Goal: Task Accomplishment & Management: Manage account settings

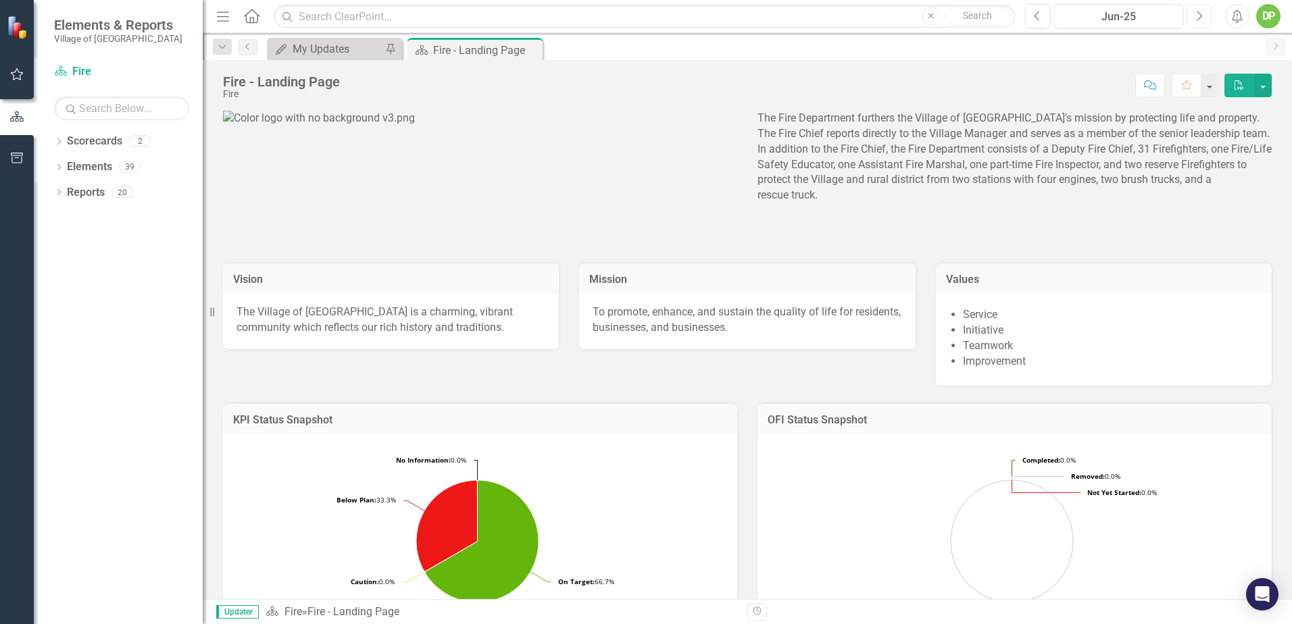
click at [1202, 13] on icon "Next" at bounding box center [1199, 16] width 7 height 12
click at [529, 49] on icon "Close" at bounding box center [530, 50] width 14 height 11
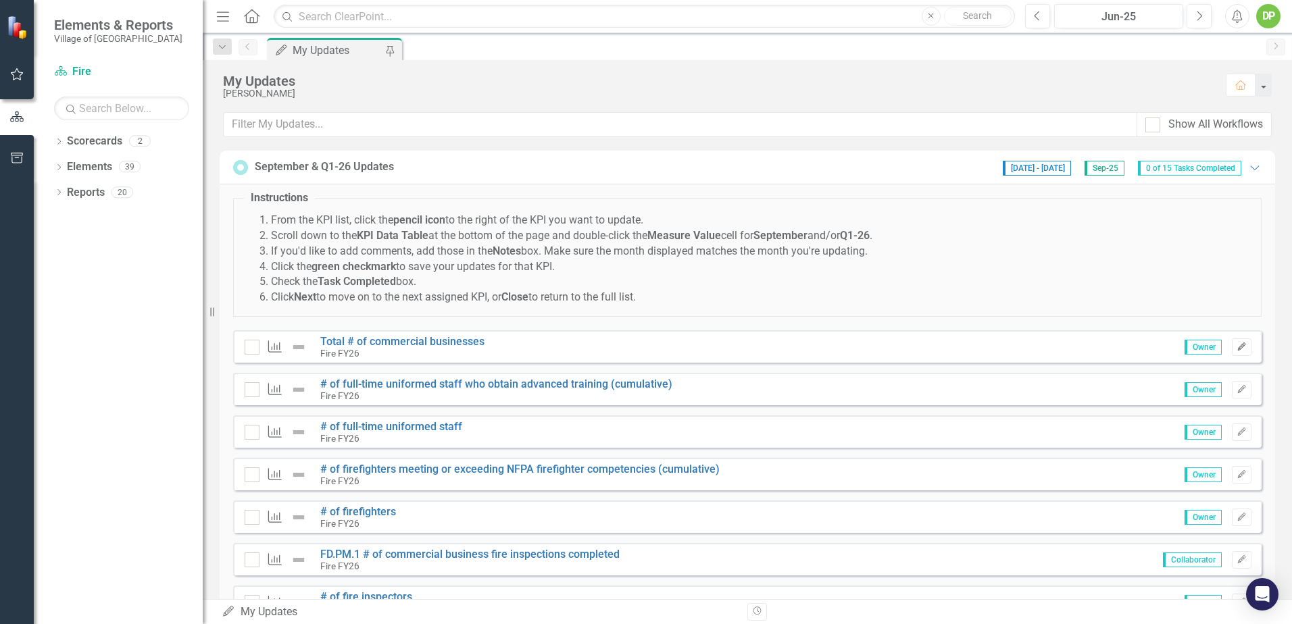
click at [1237, 347] on icon "button" at bounding box center [1241, 347] width 8 height 8
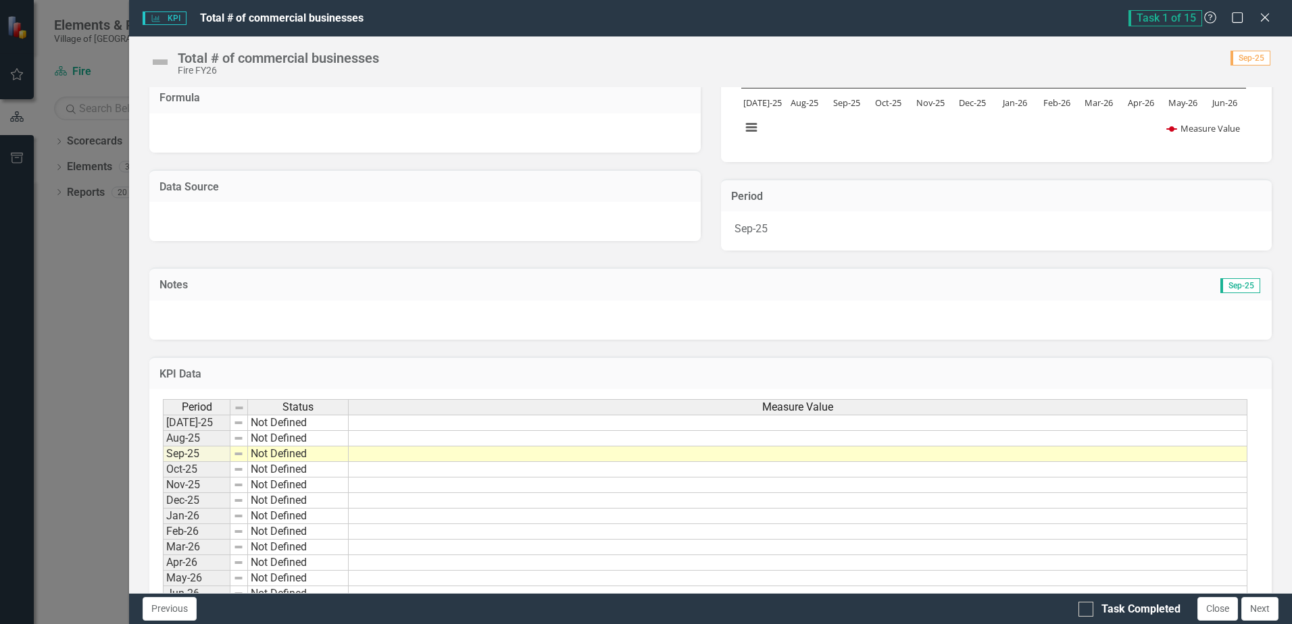
scroll to position [227, 0]
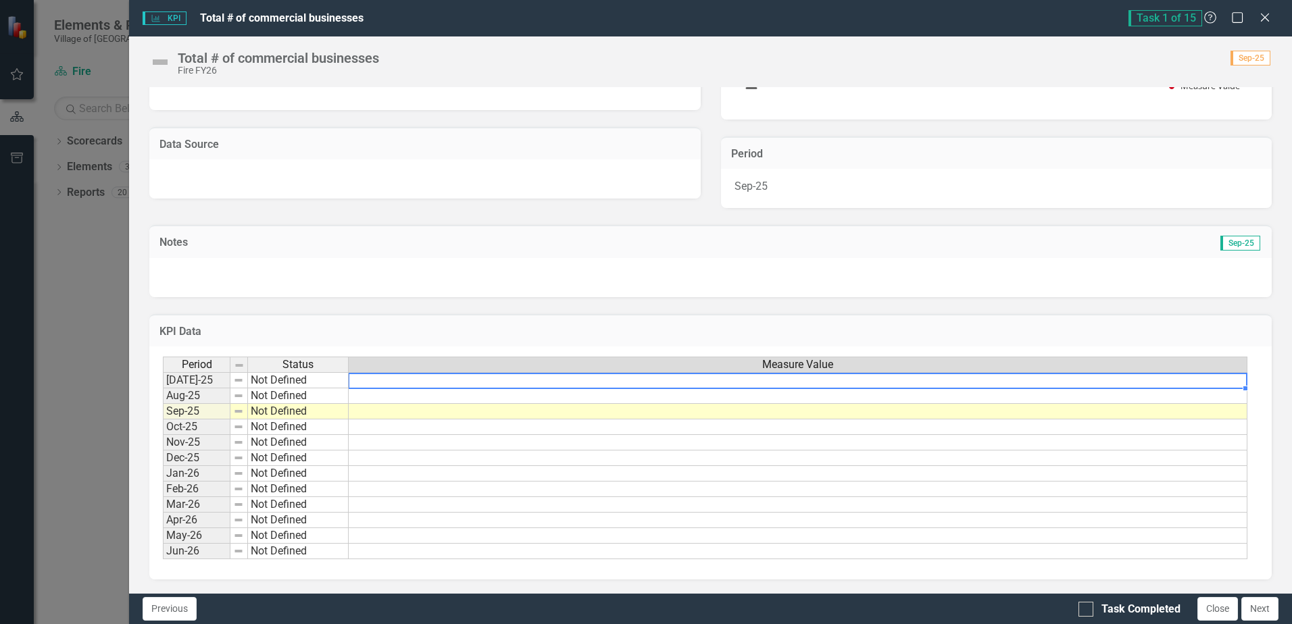
click at [1217, 385] on td at bounding box center [798, 380] width 899 height 16
click at [1218, 384] on td at bounding box center [798, 380] width 899 height 16
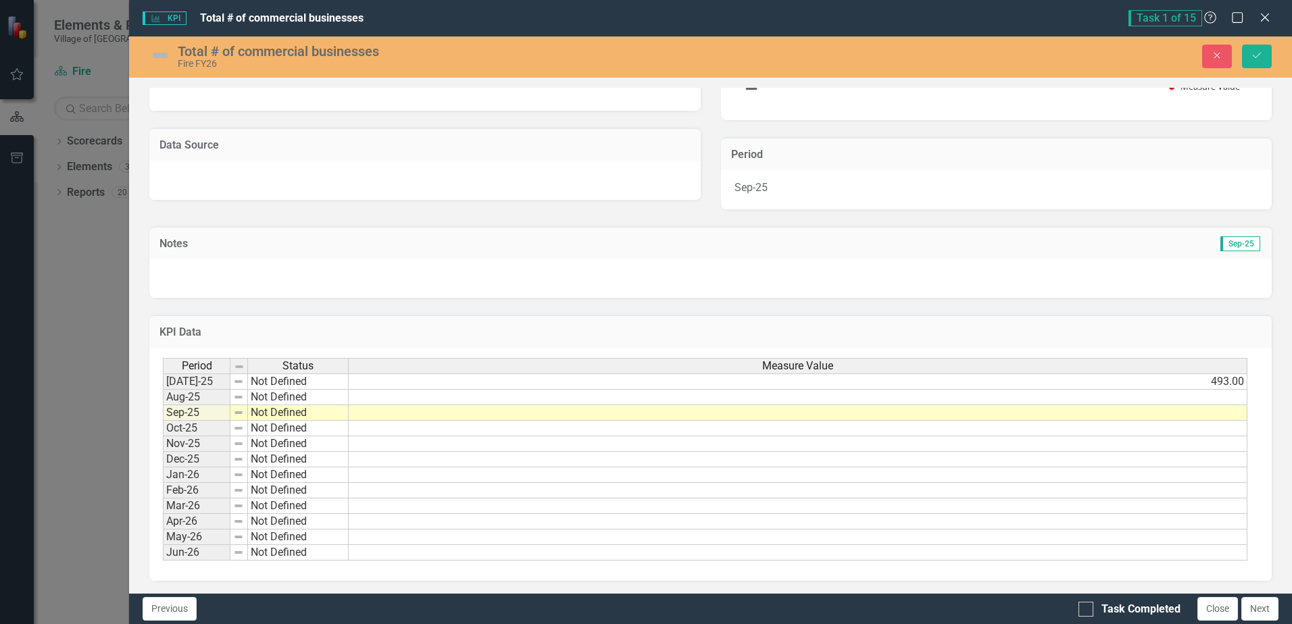
click at [1227, 399] on td at bounding box center [798, 398] width 899 height 16
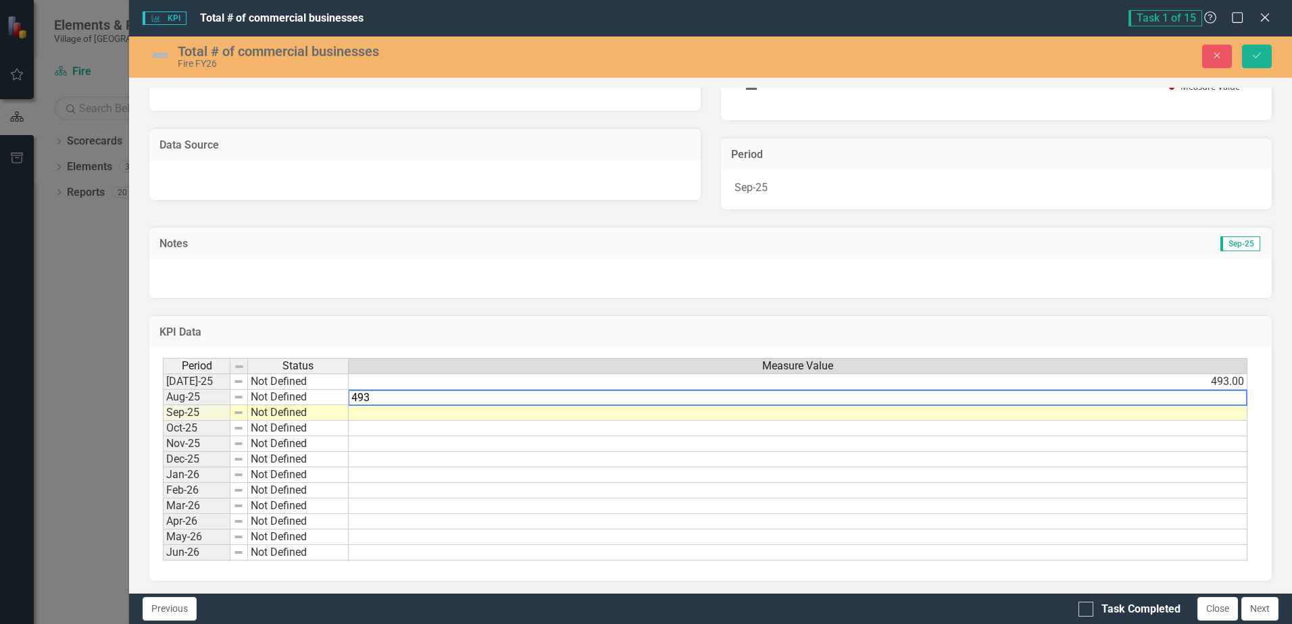
type textarea "493"
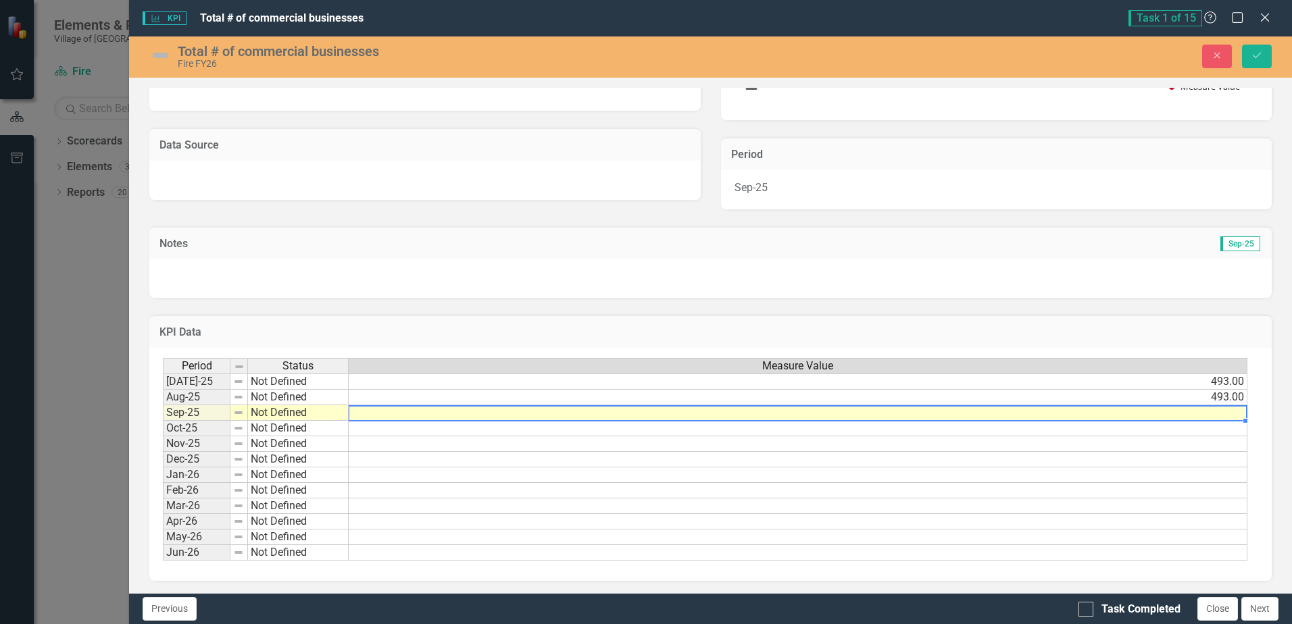
click at [1239, 410] on td at bounding box center [798, 414] width 899 height 16
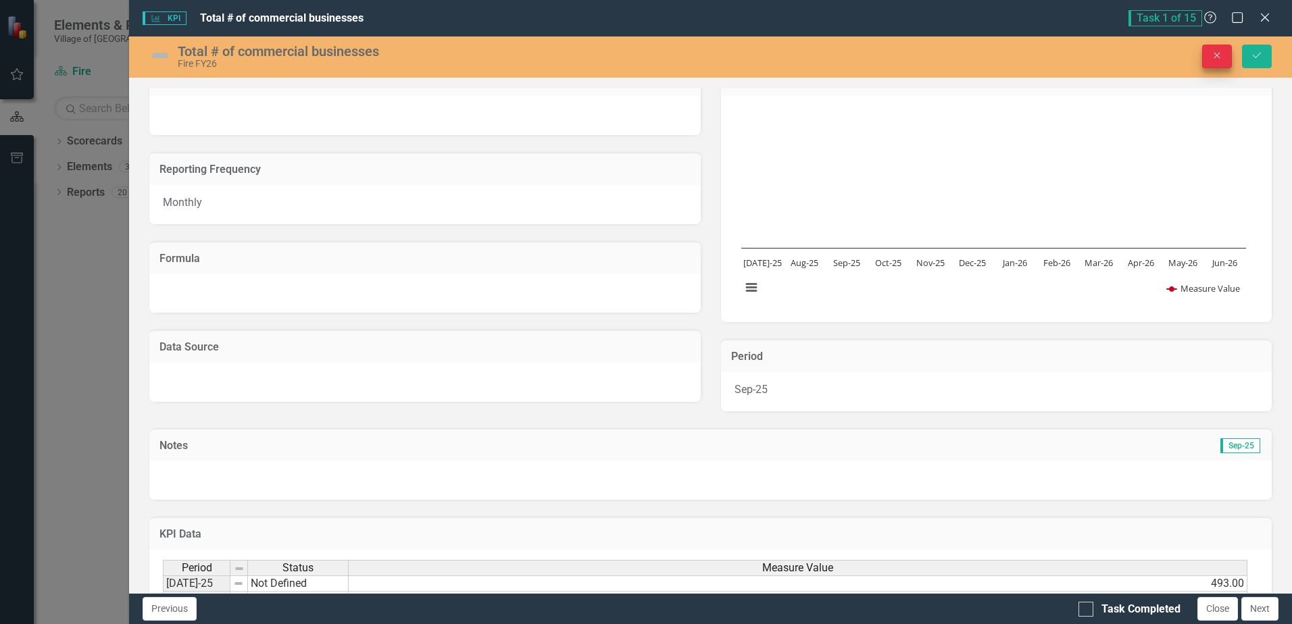
scroll to position [24, 0]
type textarea "493"
click at [1255, 46] on button "Save" at bounding box center [1257, 57] width 30 height 24
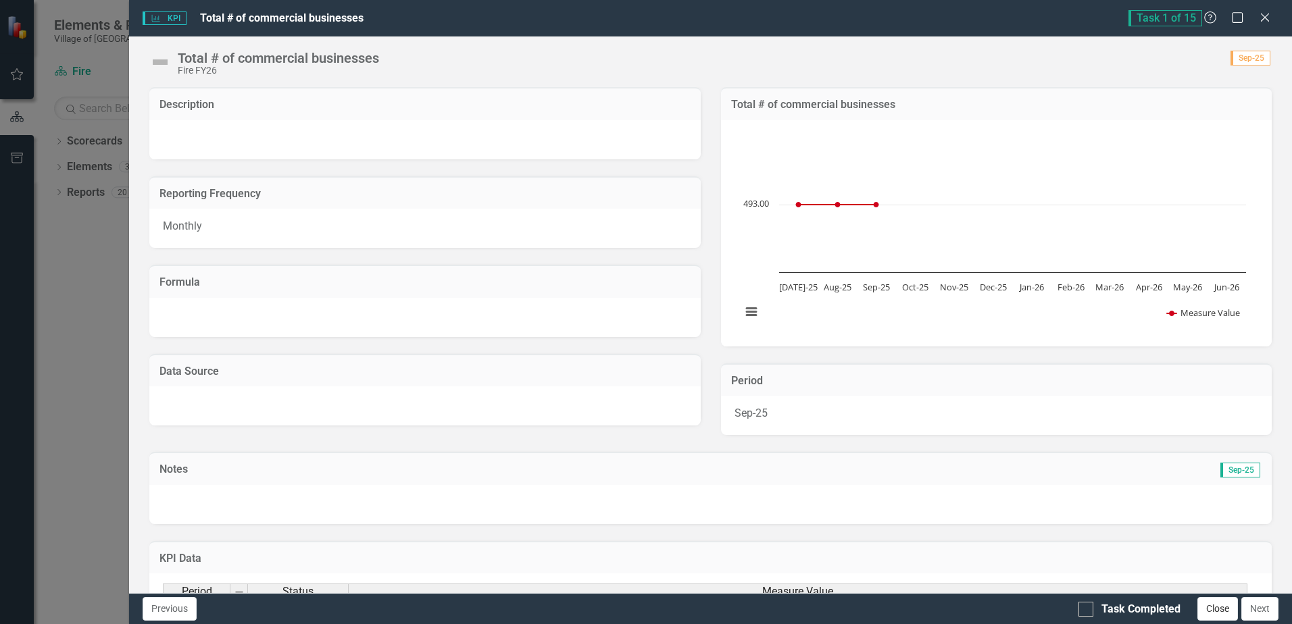
click at [1201, 603] on button "Close" at bounding box center [1218, 609] width 41 height 24
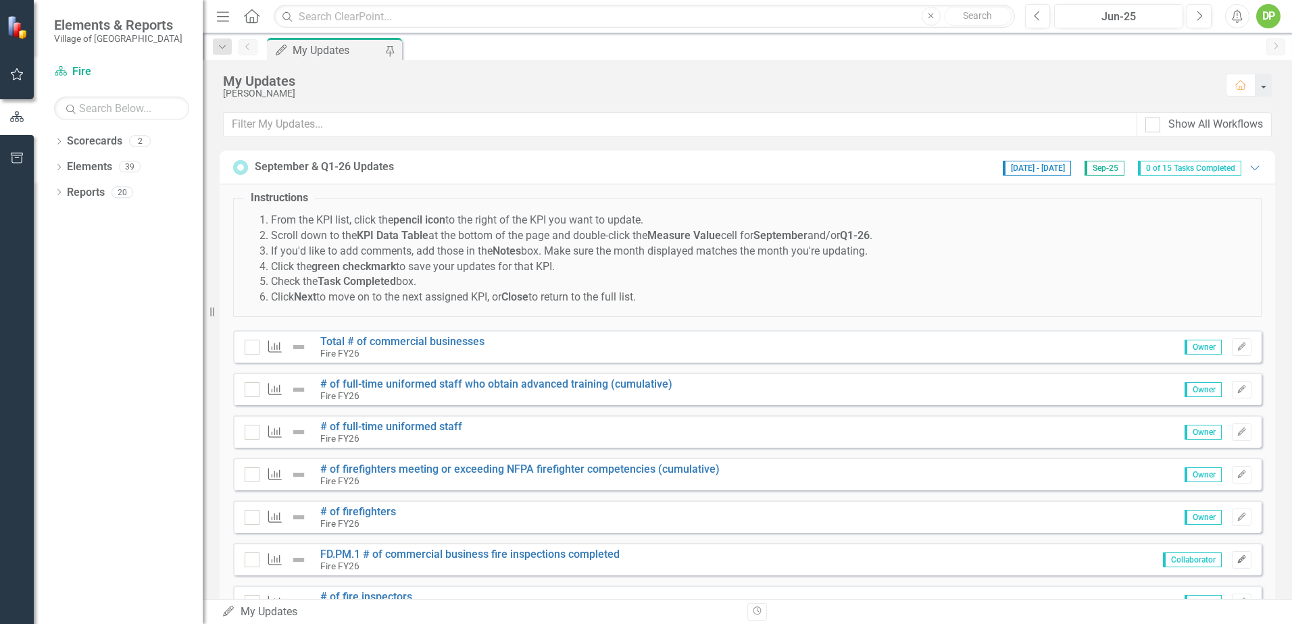
click at [1237, 559] on icon "button" at bounding box center [1241, 560] width 8 height 8
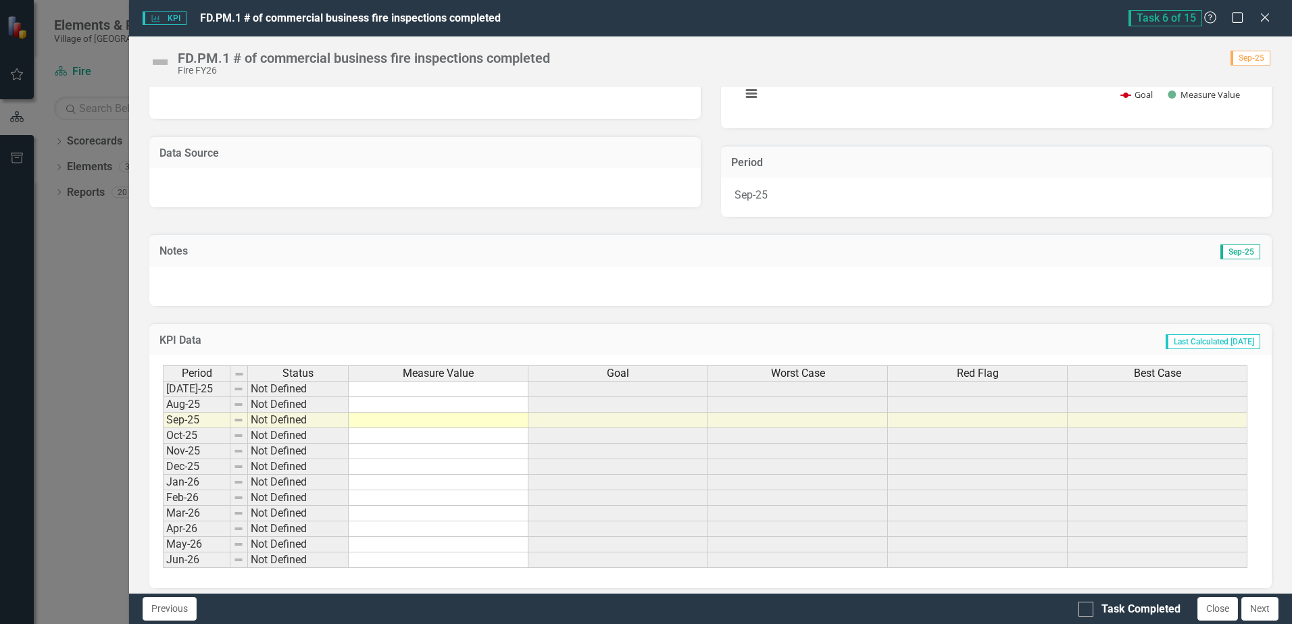
scroll to position [227, 0]
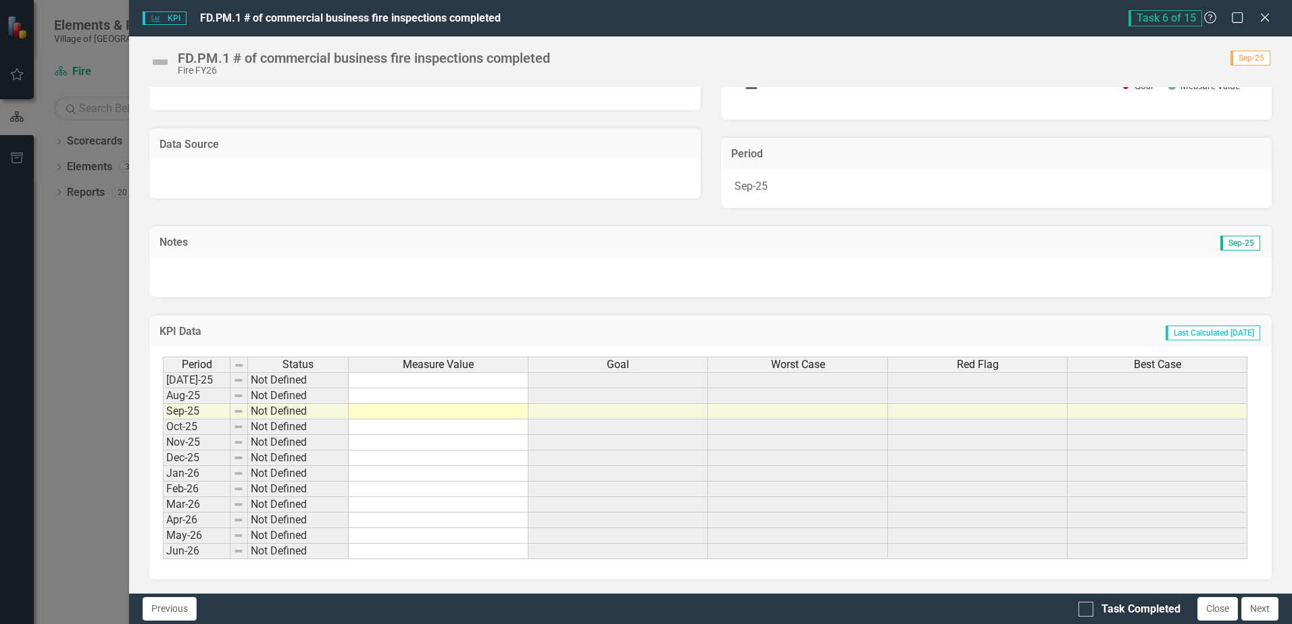
click at [1115, 381] on td at bounding box center [1158, 380] width 180 height 16
click at [451, 384] on td at bounding box center [439, 380] width 180 height 16
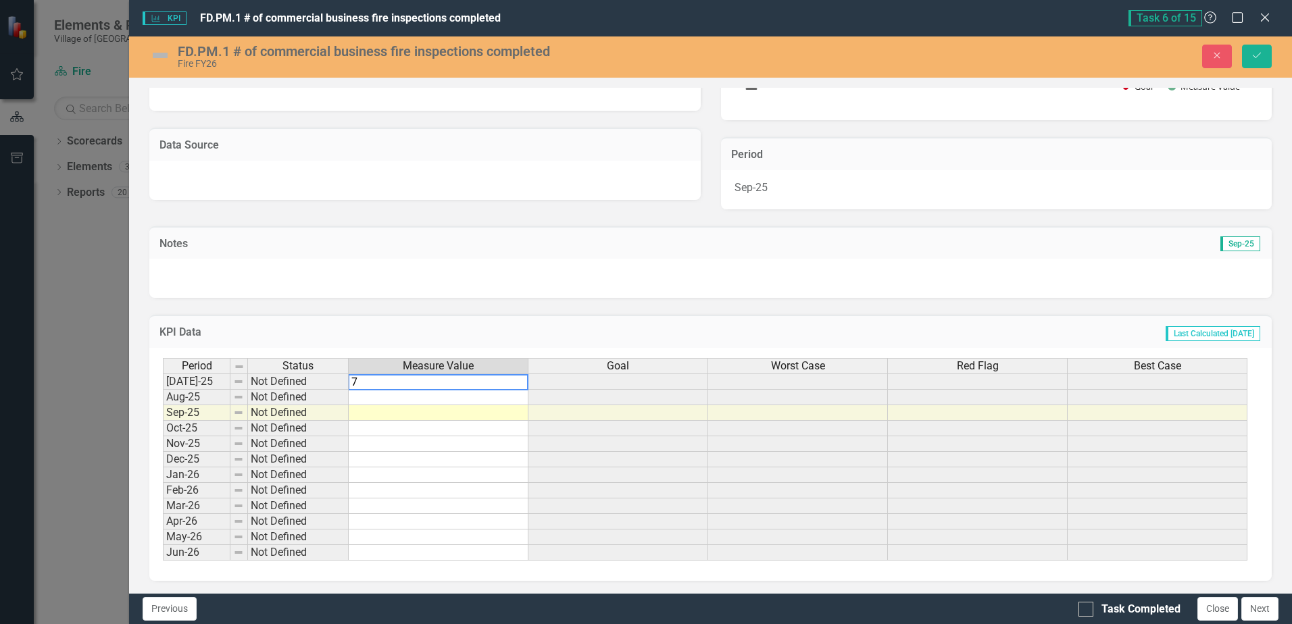
type textarea "7"
click at [412, 400] on td at bounding box center [439, 398] width 180 height 16
type textarea "0"
click at [458, 418] on td at bounding box center [439, 414] width 180 height 16
type textarea "9"
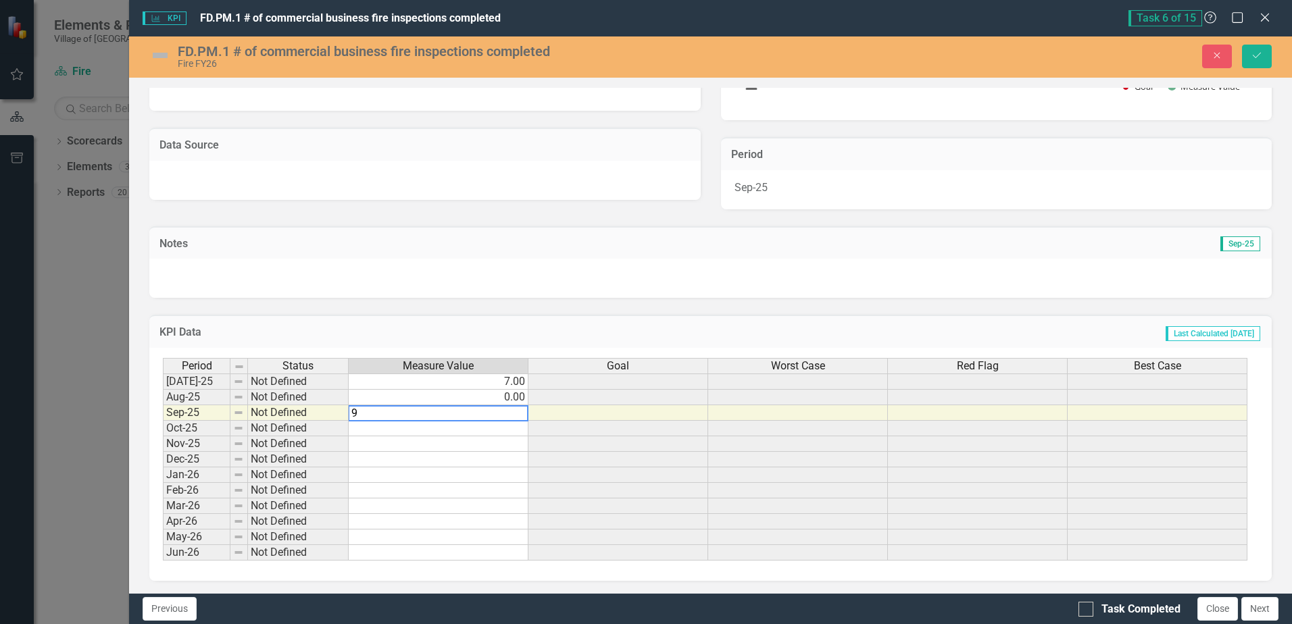
click at [537, 324] on div "KPI Data Last Calculated [DATE]" at bounding box center [710, 331] width 1123 height 33
click at [1258, 52] on icon "Save" at bounding box center [1257, 55] width 12 height 9
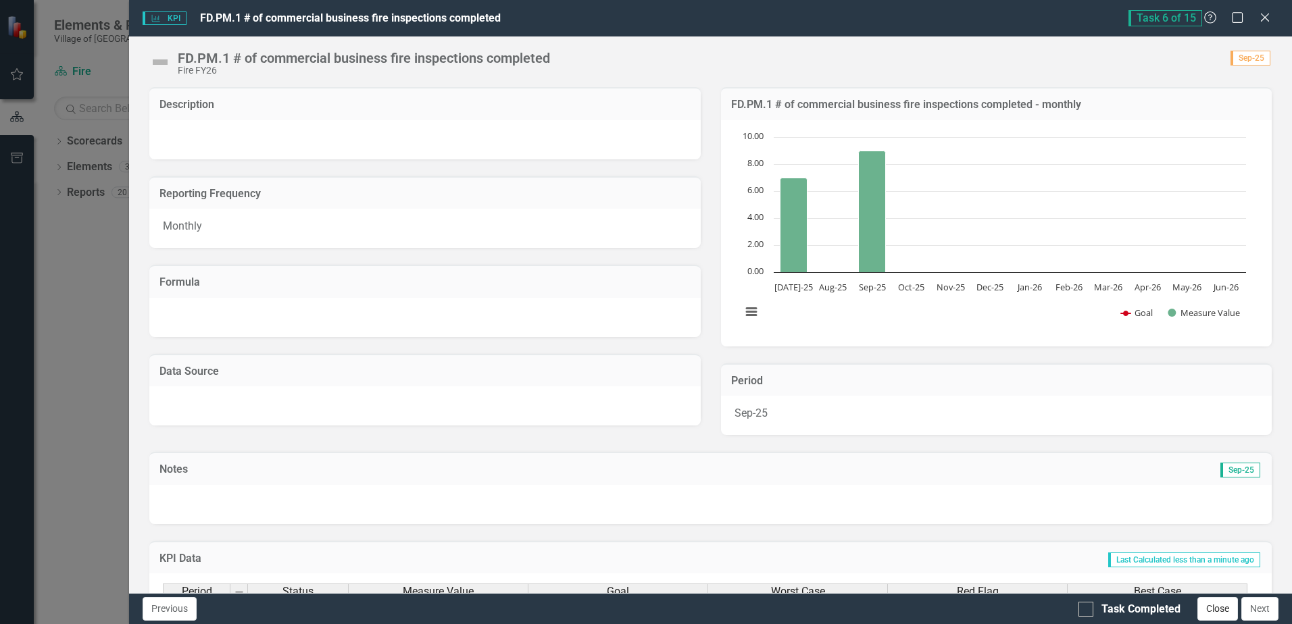
click at [1215, 611] on button "Close" at bounding box center [1218, 609] width 41 height 24
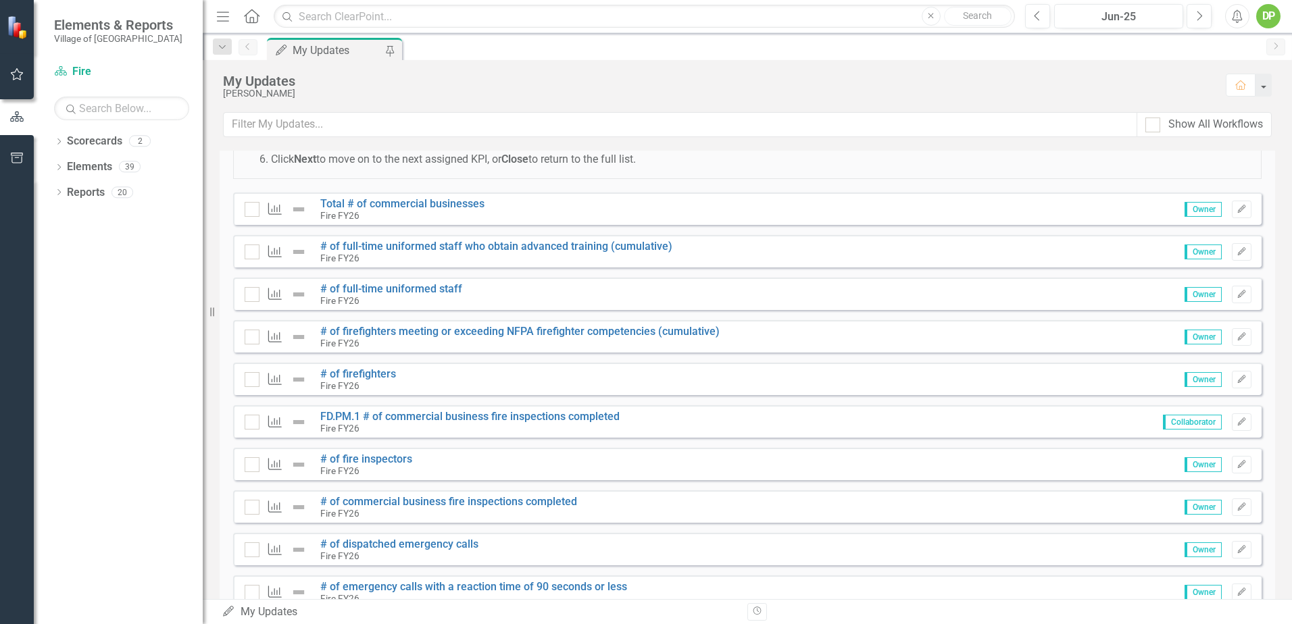
scroll to position [62, 0]
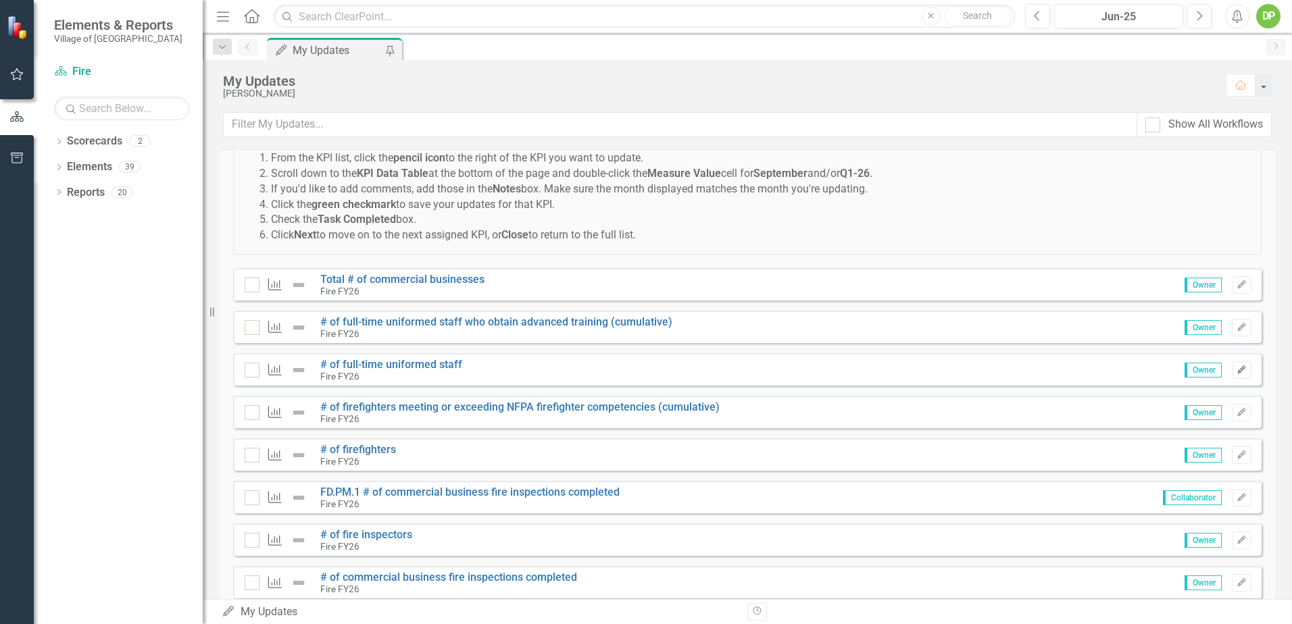
click at [1237, 367] on icon "Edit" at bounding box center [1242, 370] width 10 height 8
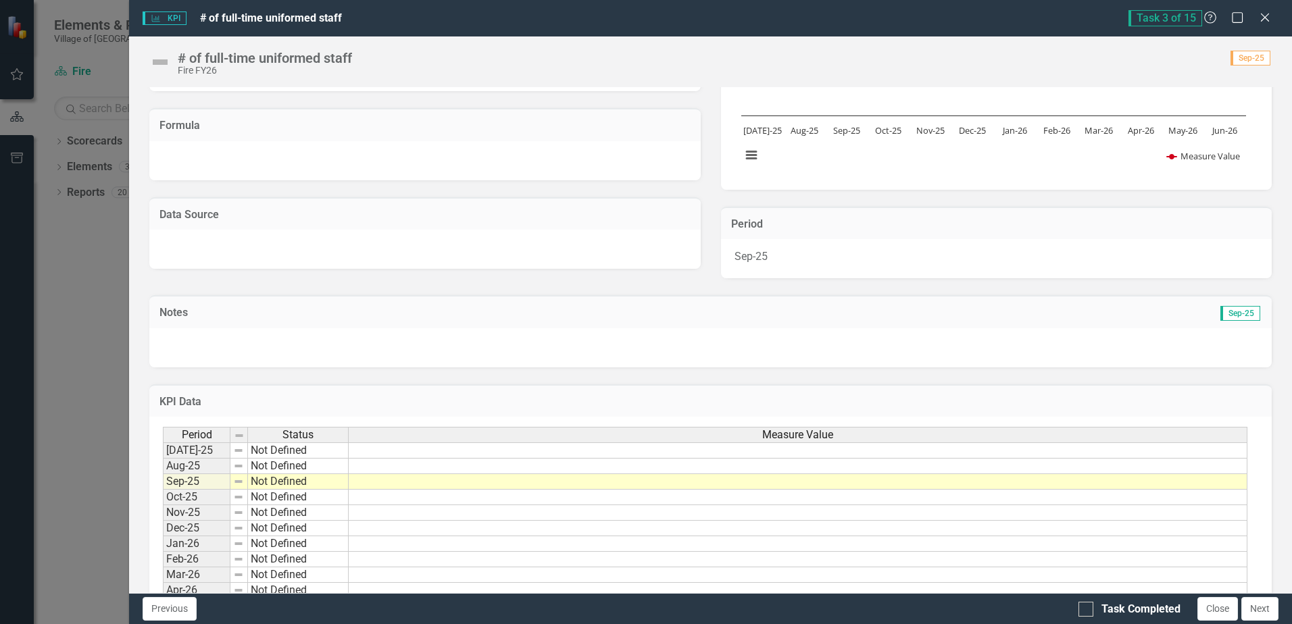
scroll to position [227, 0]
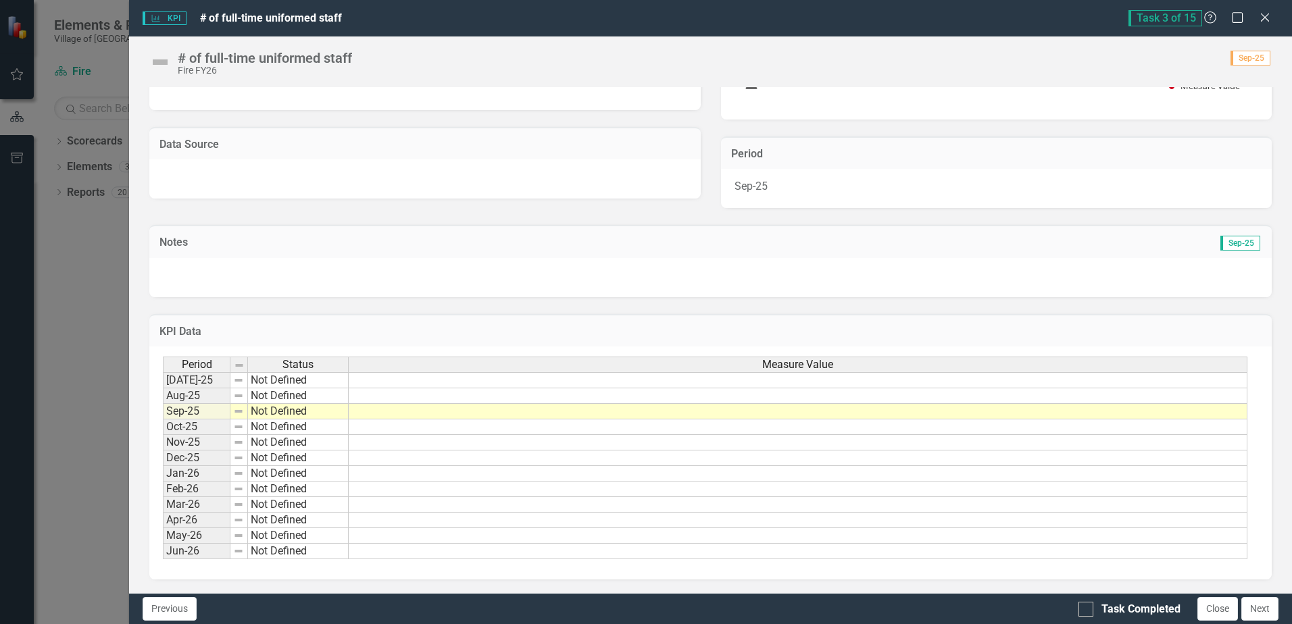
click at [1198, 383] on td at bounding box center [798, 380] width 899 height 16
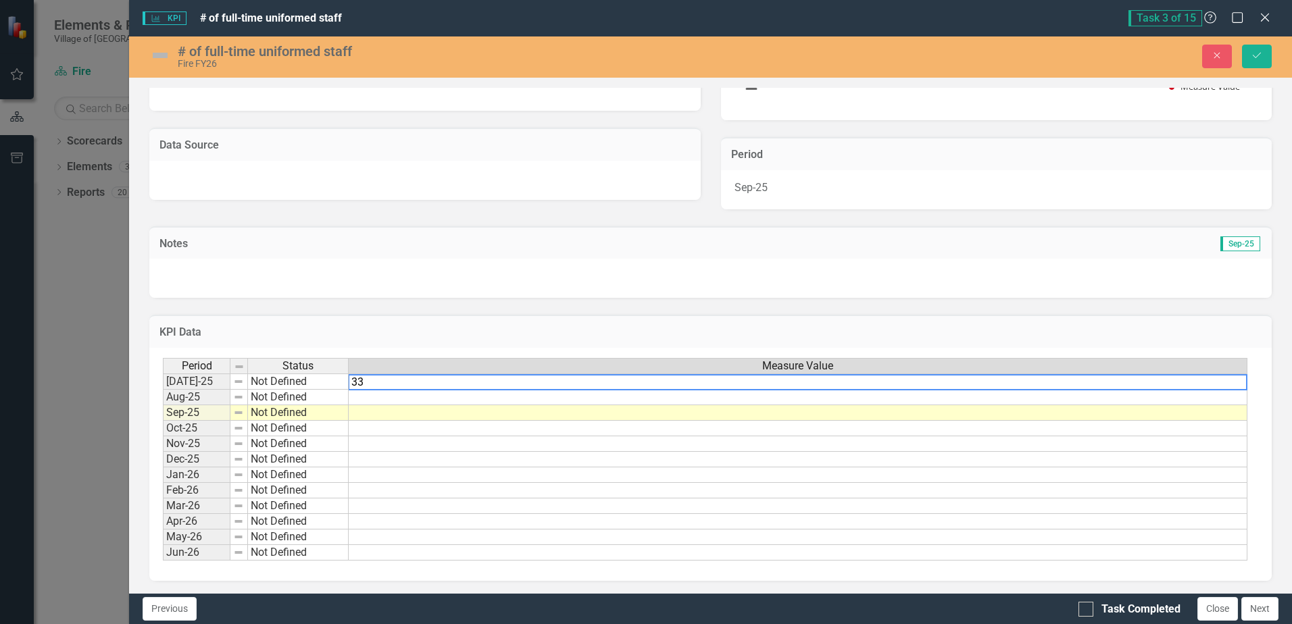
type textarea "33"
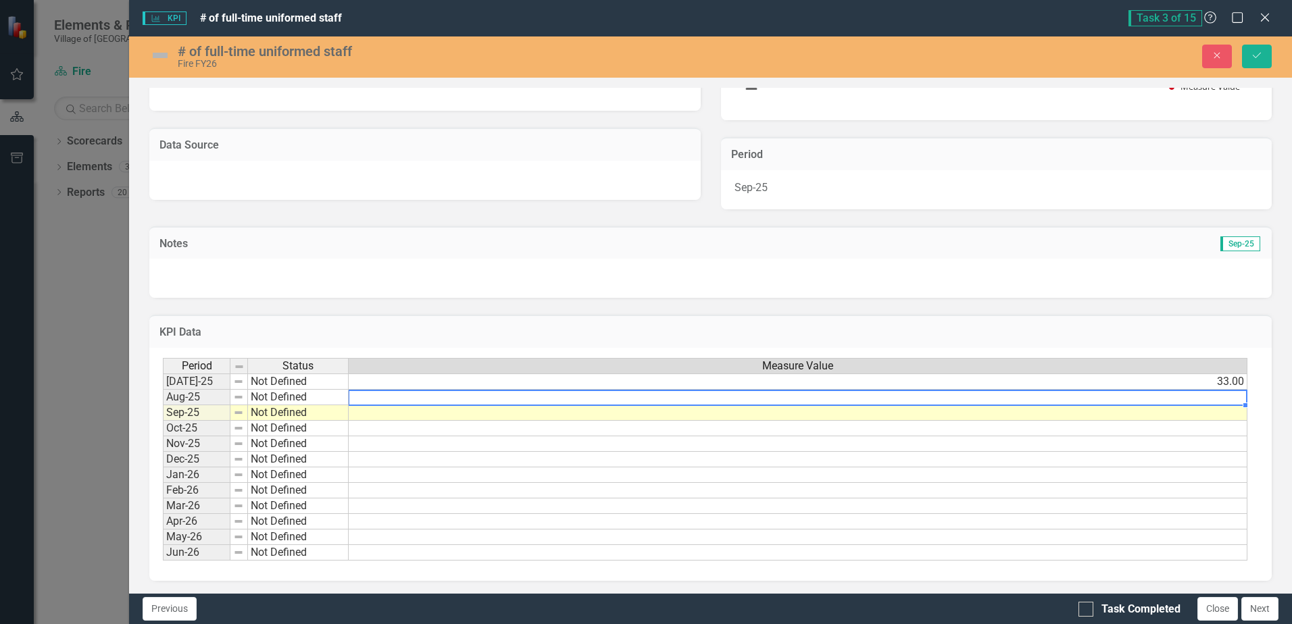
click at [1208, 395] on td at bounding box center [798, 398] width 899 height 16
type textarea "32"
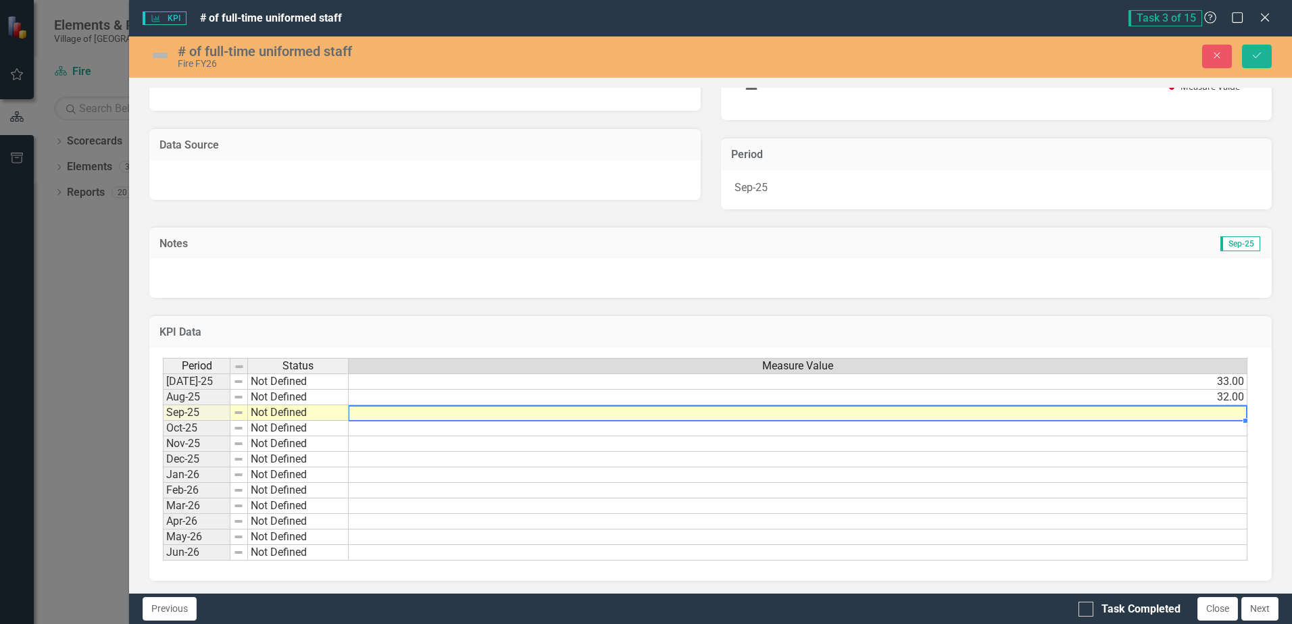
click at [1236, 413] on td at bounding box center [798, 414] width 899 height 16
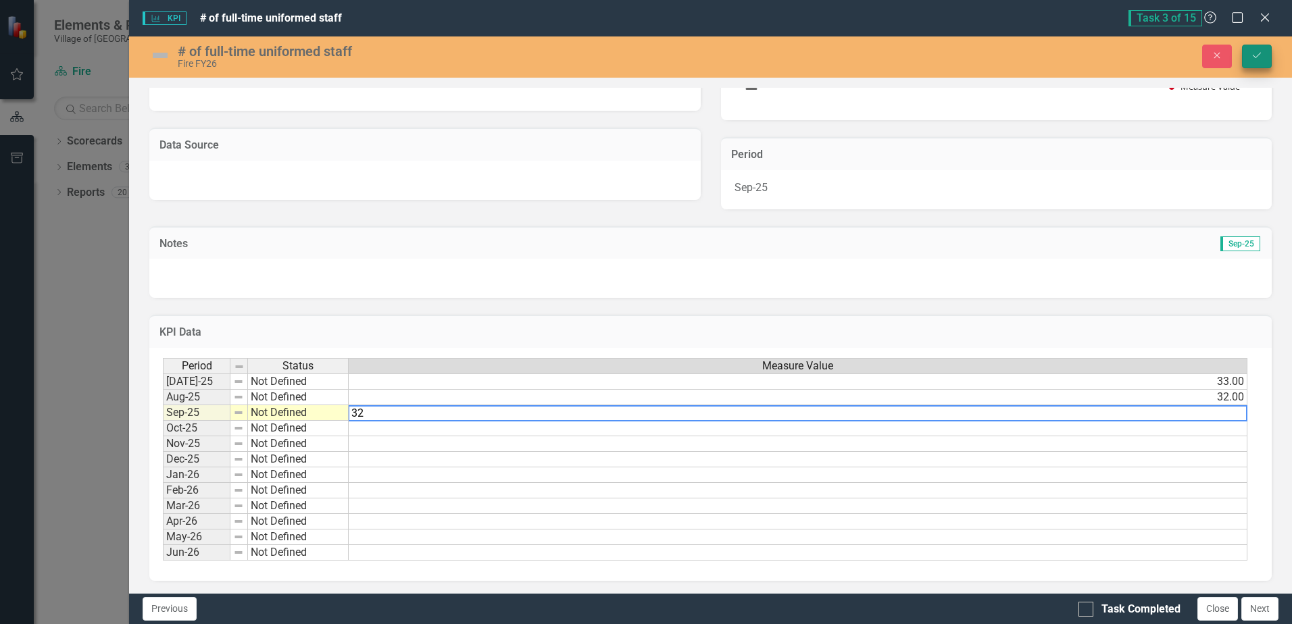
type textarea "32"
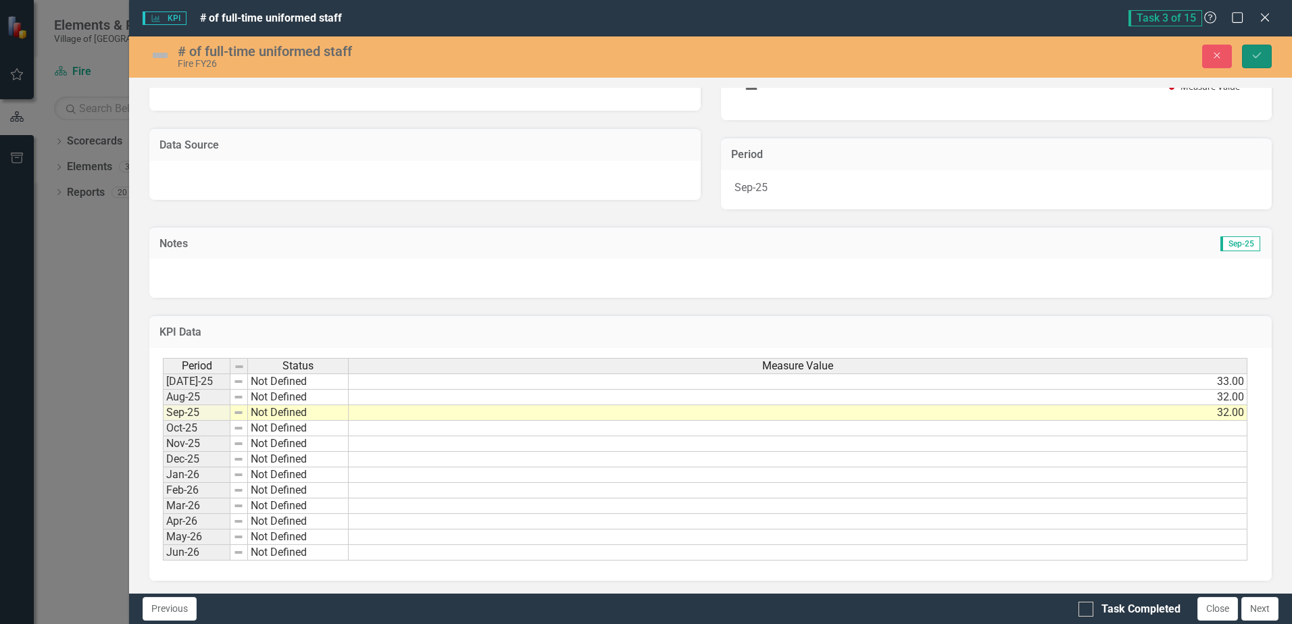
click at [1254, 57] on icon "Save" at bounding box center [1257, 55] width 12 height 9
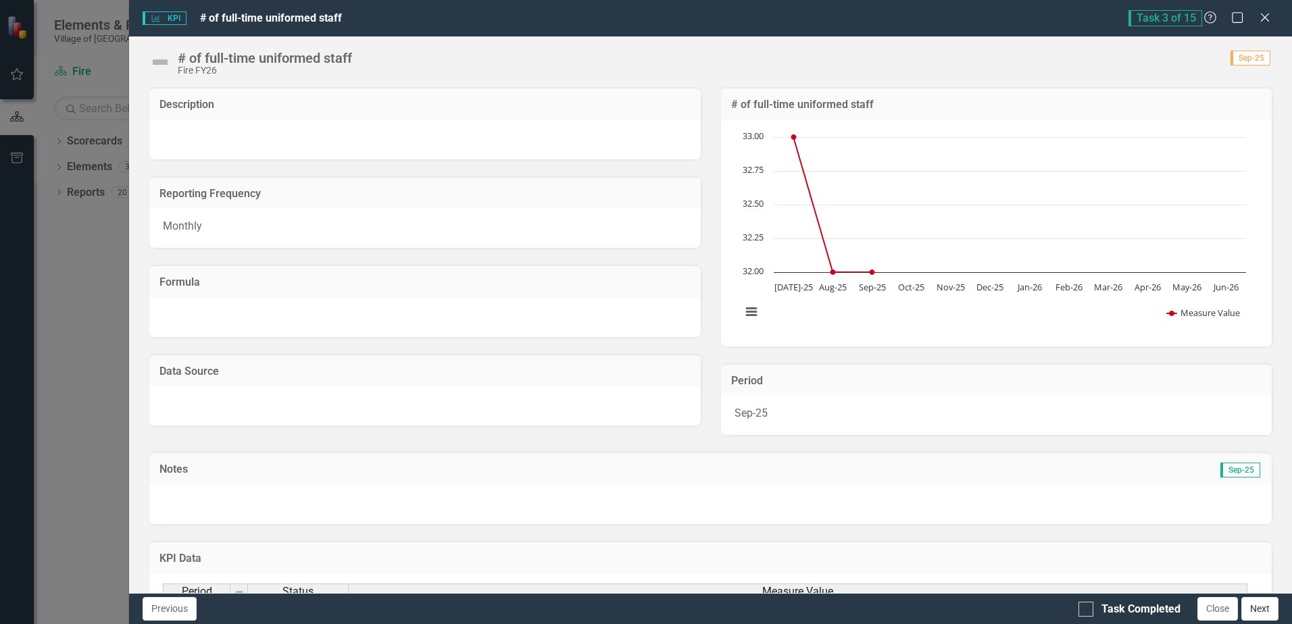
click at [1262, 606] on button "Next" at bounding box center [1260, 609] width 37 height 24
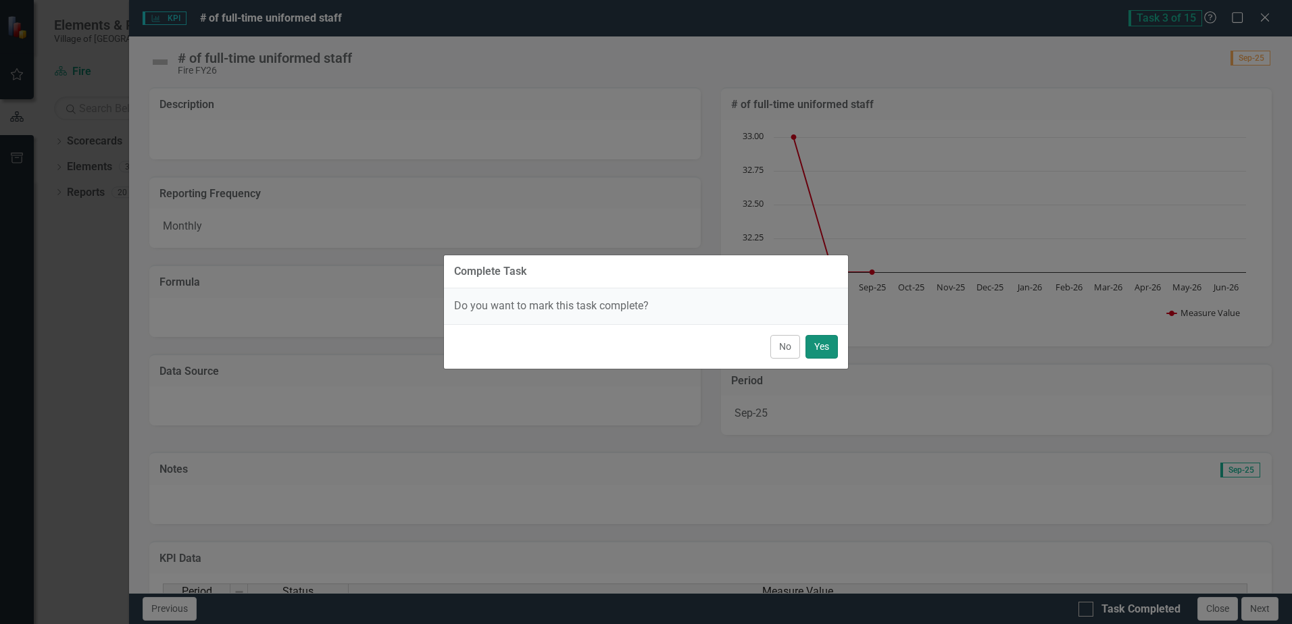
click at [819, 343] on button "Yes" at bounding box center [822, 347] width 32 height 24
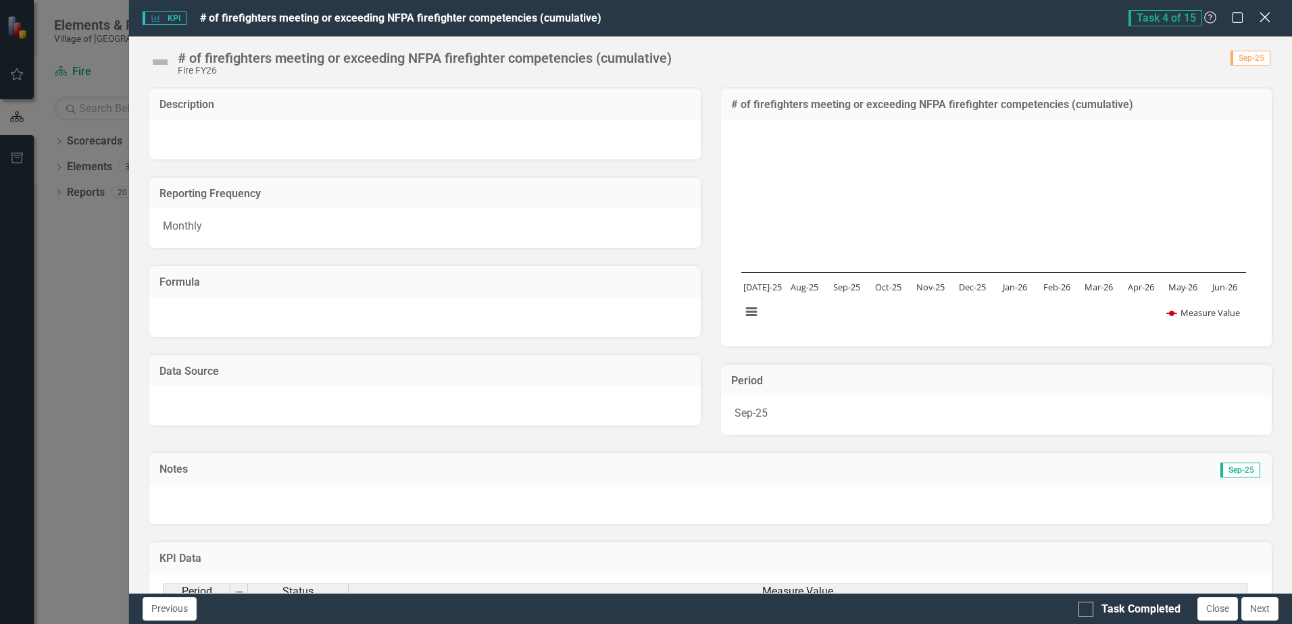
click at [1268, 19] on icon "Close" at bounding box center [1264, 17] width 17 height 13
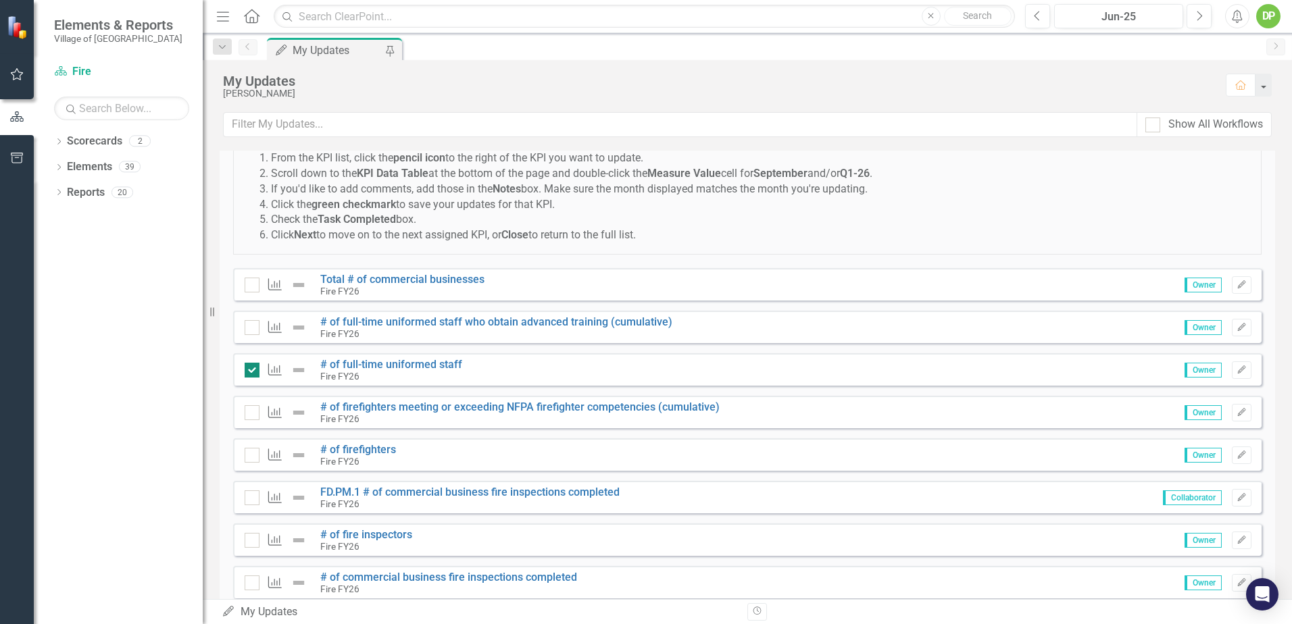
click at [249, 374] on div at bounding box center [252, 370] width 15 height 15
click at [249, 372] on input "checkbox" at bounding box center [249, 367] width 9 height 9
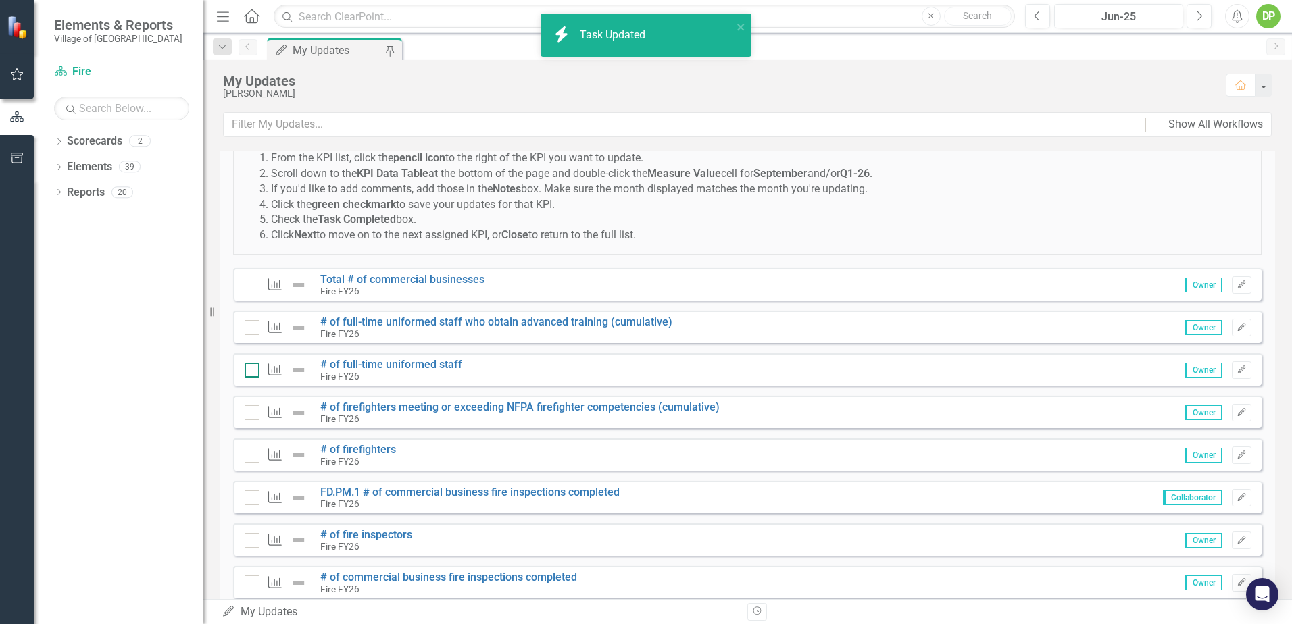
click at [249, 369] on input "checkbox" at bounding box center [249, 367] width 9 height 9
checkbox input "true"
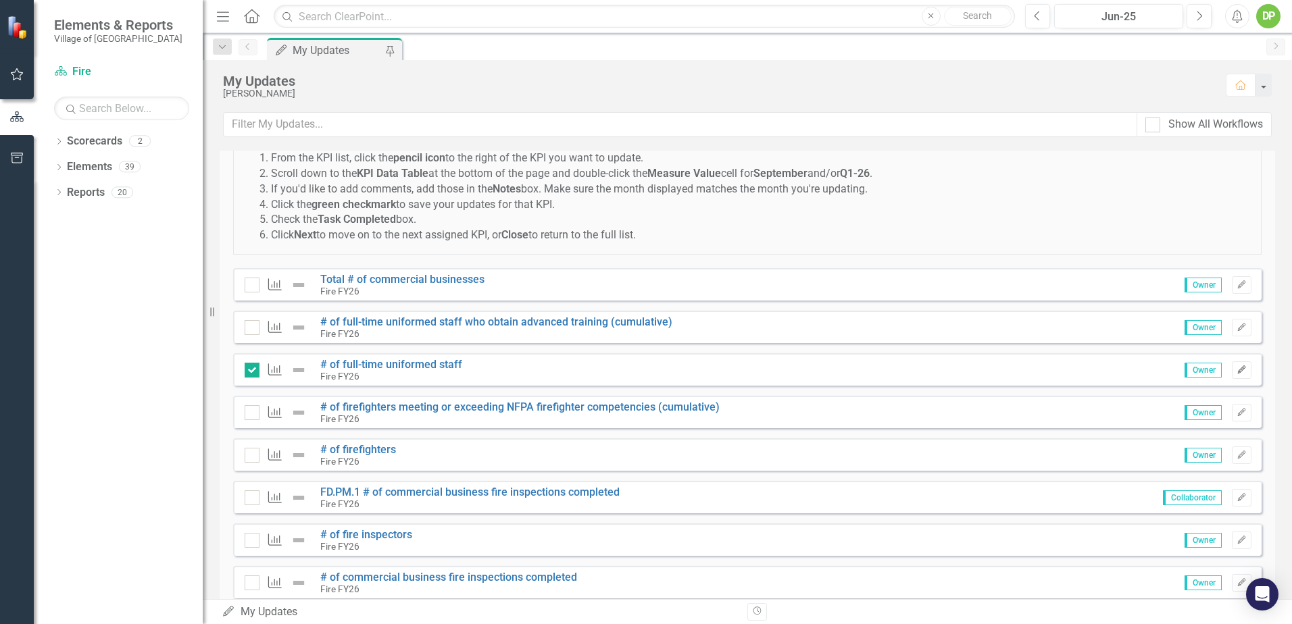
click at [1237, 367] on icon "Edit" at bounding box center [1242, 370] width 10 height 8
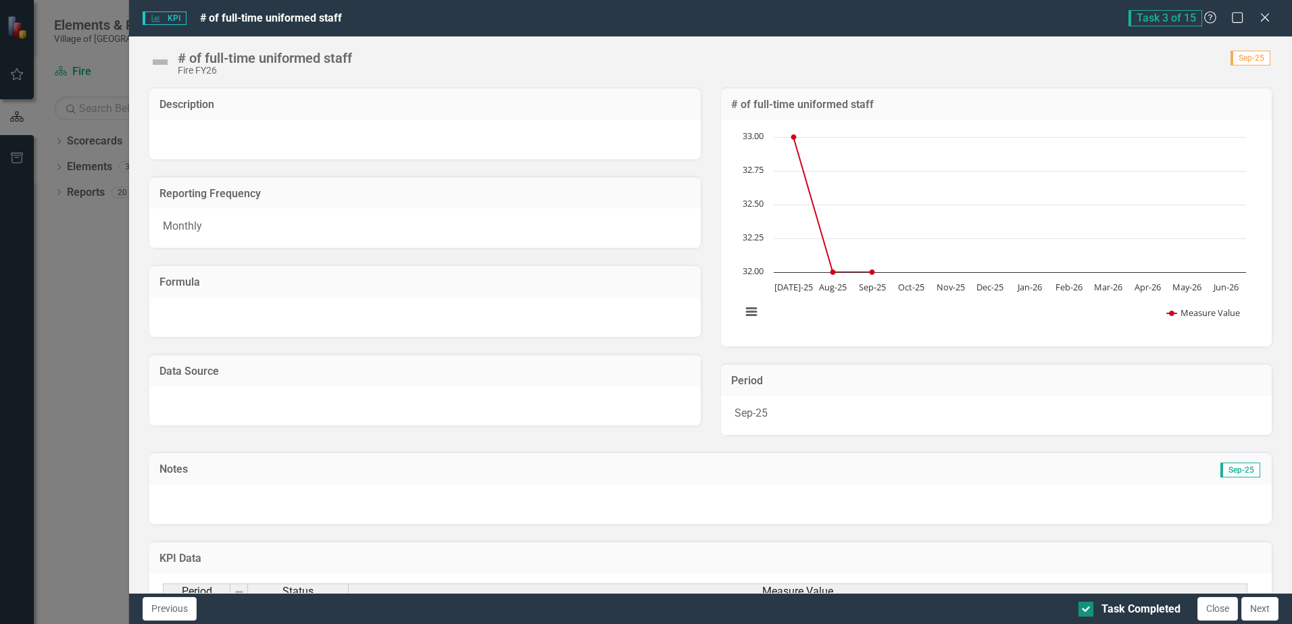
click at [1085, 609] on input "Task Completed" at bounding box center [1083, 606] width 9 height 9
checkbox input "false"
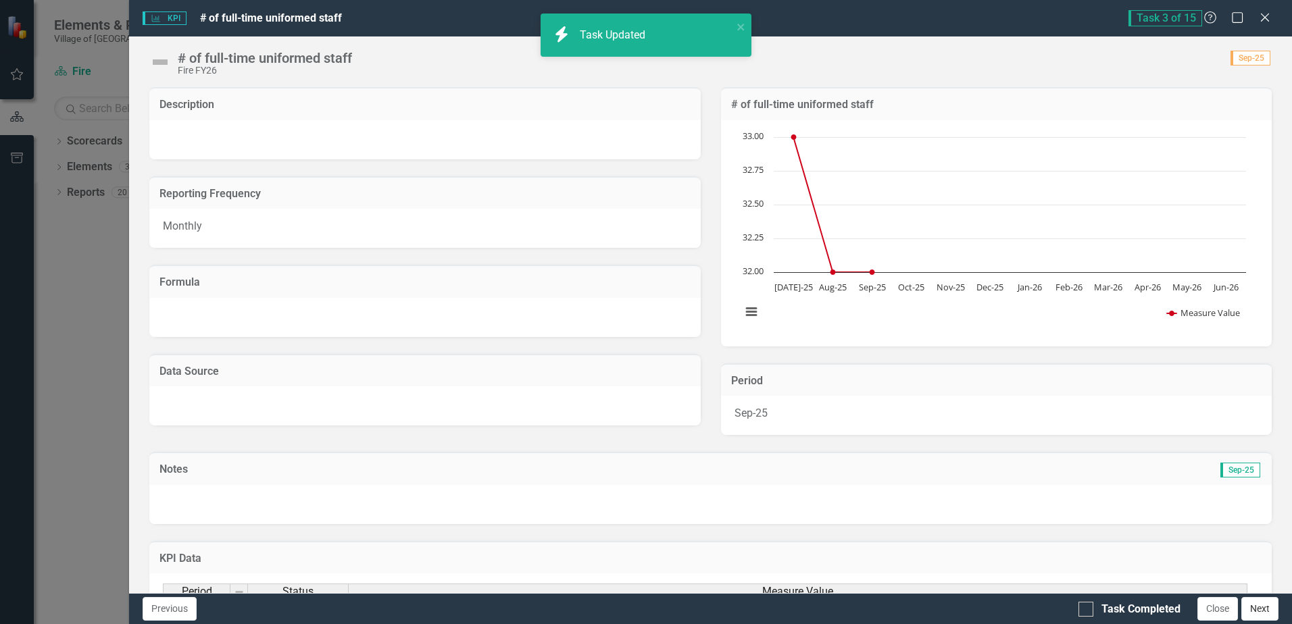
click at [1278, 602] on button "Next" at bounding box center [1260, 609] width 37 height 24
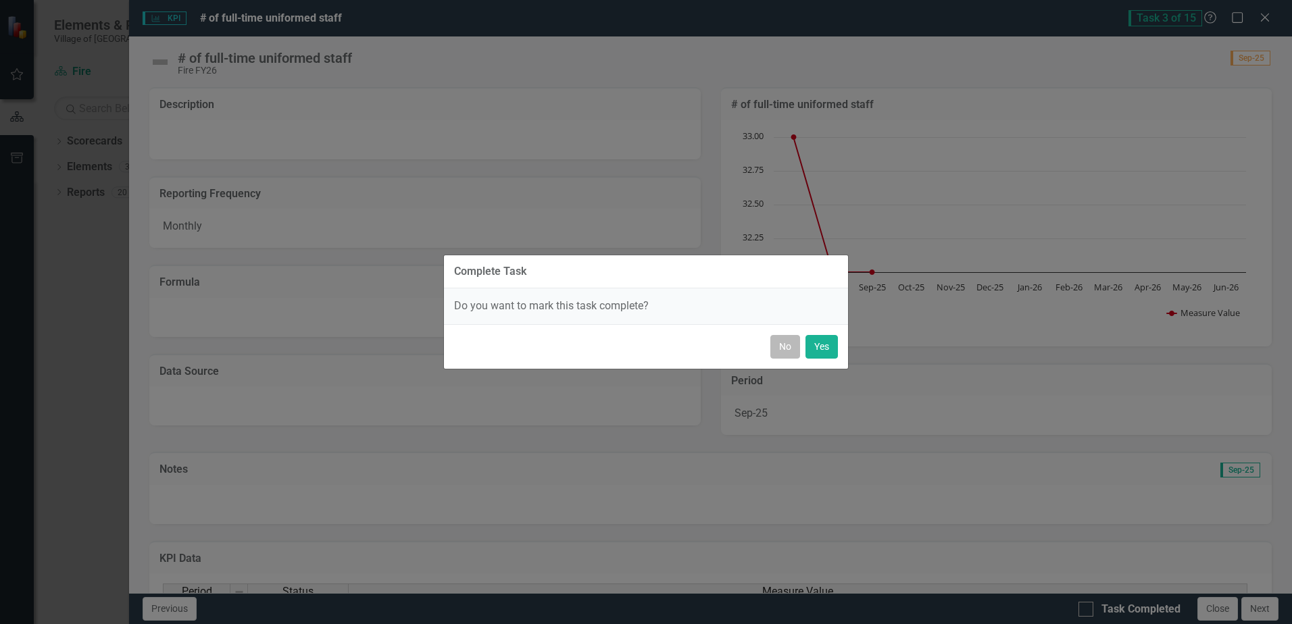
click at [783, 343] on button "No" at bounding box center [785, 347] width 30 height 24
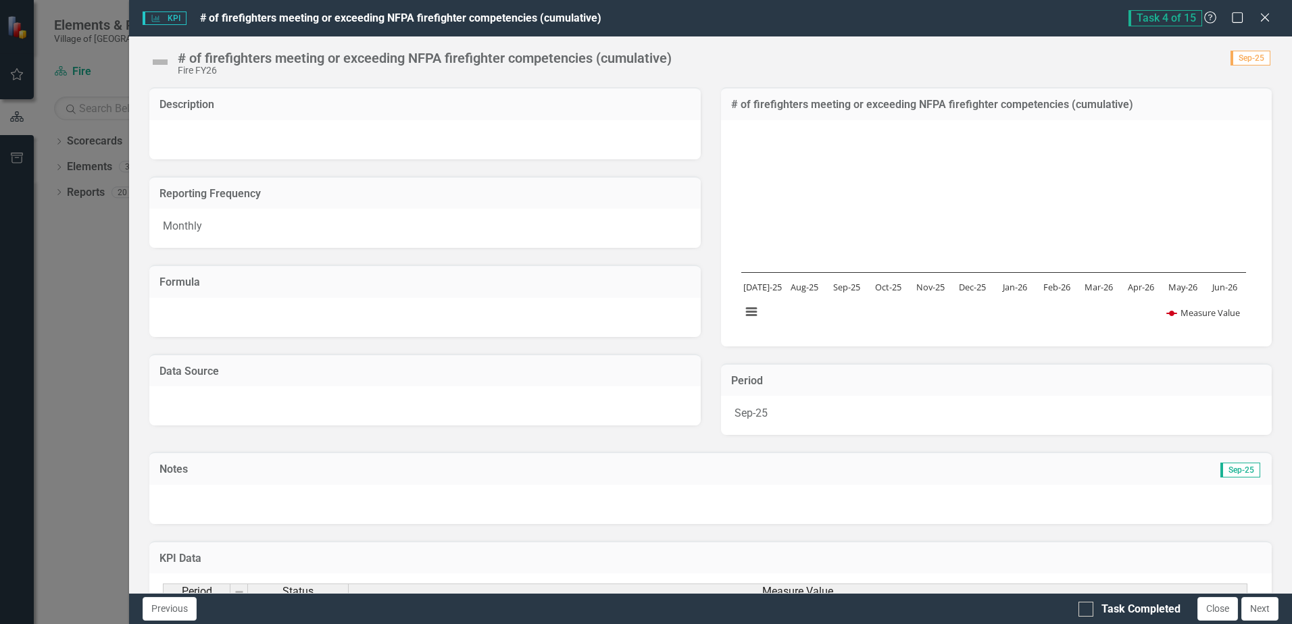
checkbox input "false"
click at [1262, 13] on icon "Close" at bounding box center [1264, 17] width 17 height 13
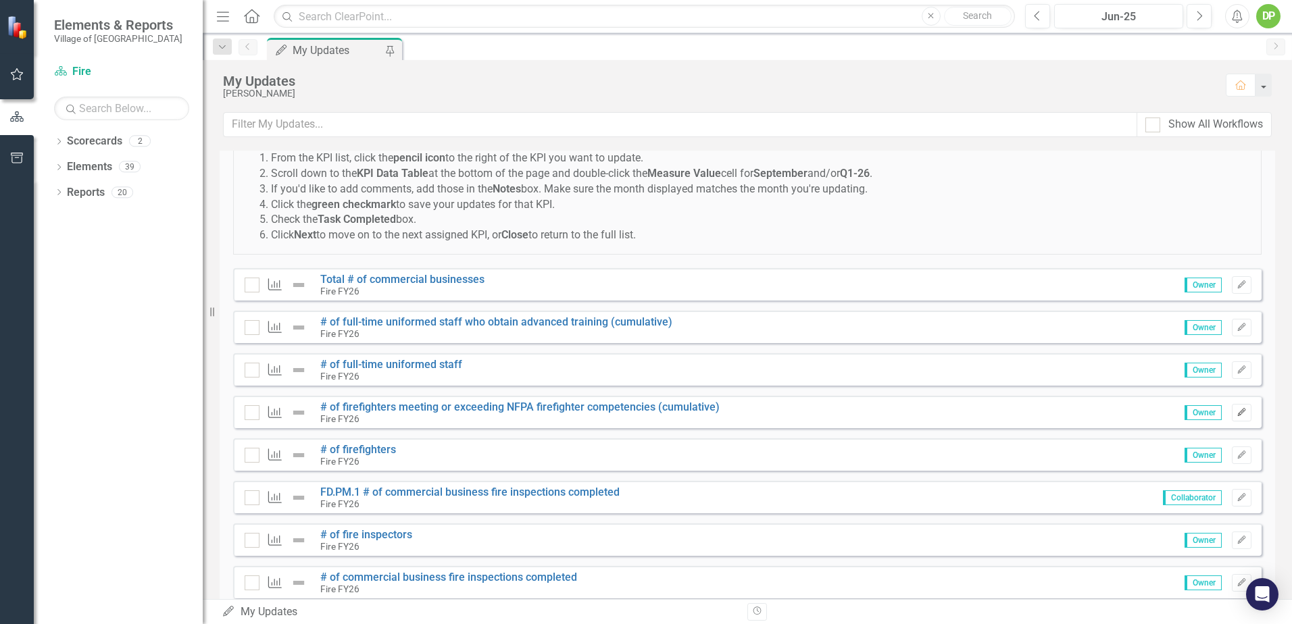
click at [1237, 412] on icon "button" at bounding box center [1241, 412] width 8 height 8
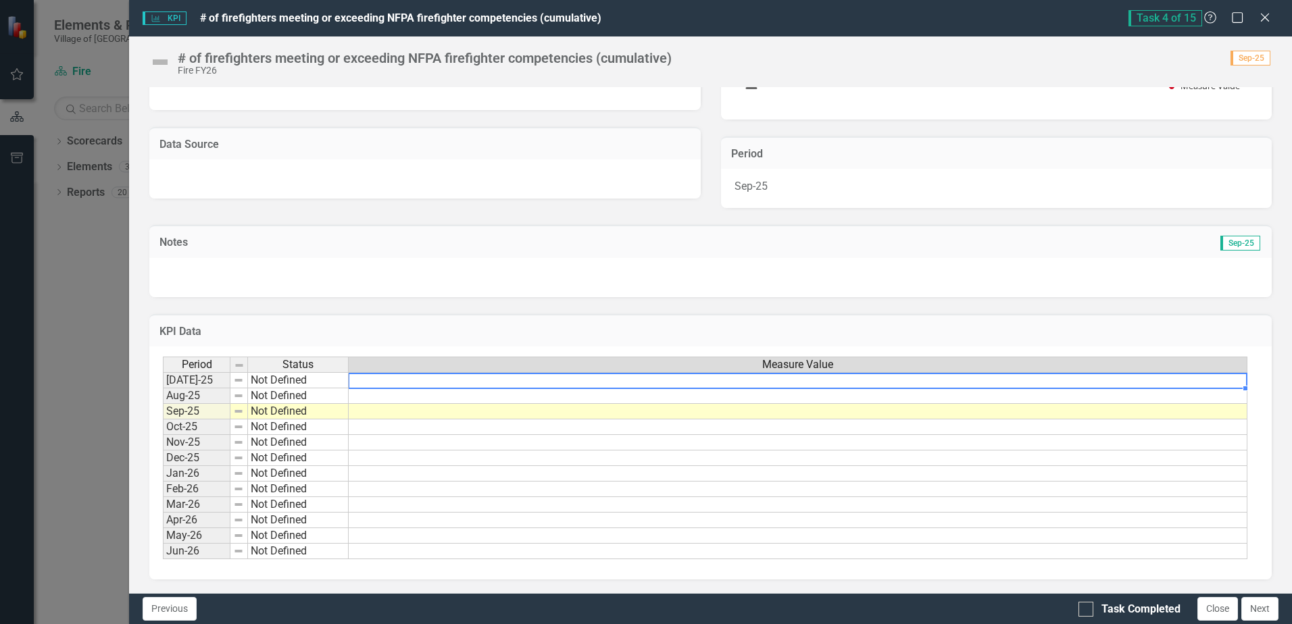
click at [1203, 379] on td at bounding box center [798, 380] width 899 height 16
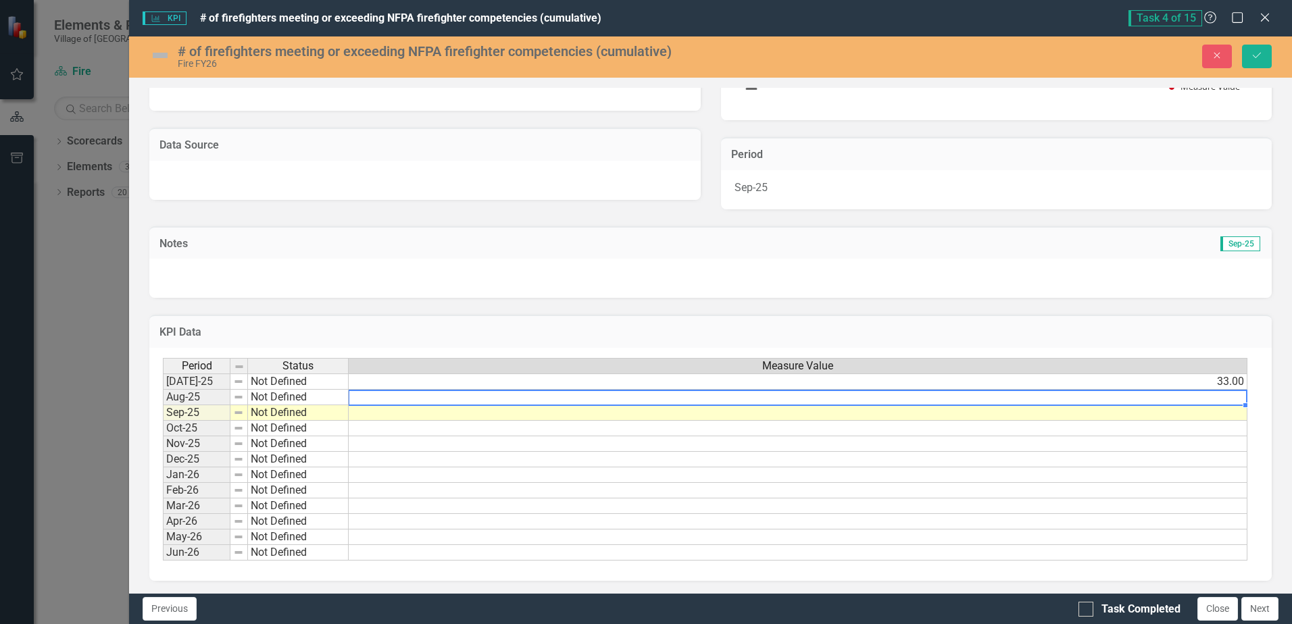
click at [1225, 399] on td at bounding box center [798, 398] width 899 height 16
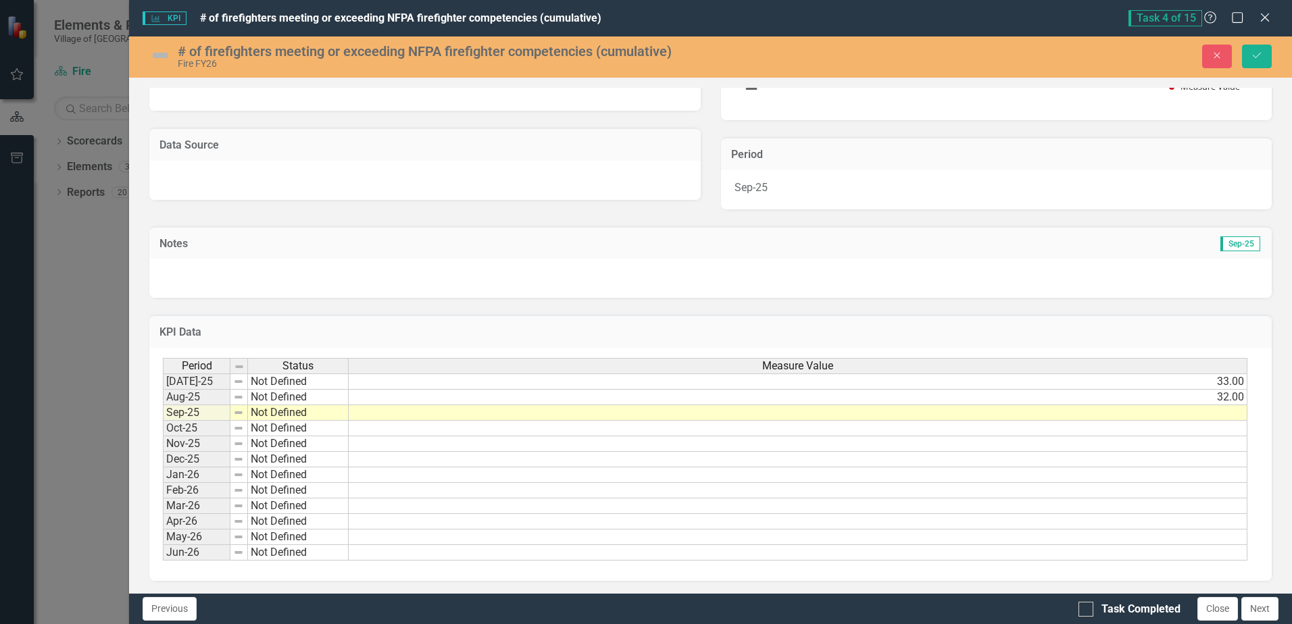
click at [1236, 413] on td at bounding box center [798, 414] width 899 height 16
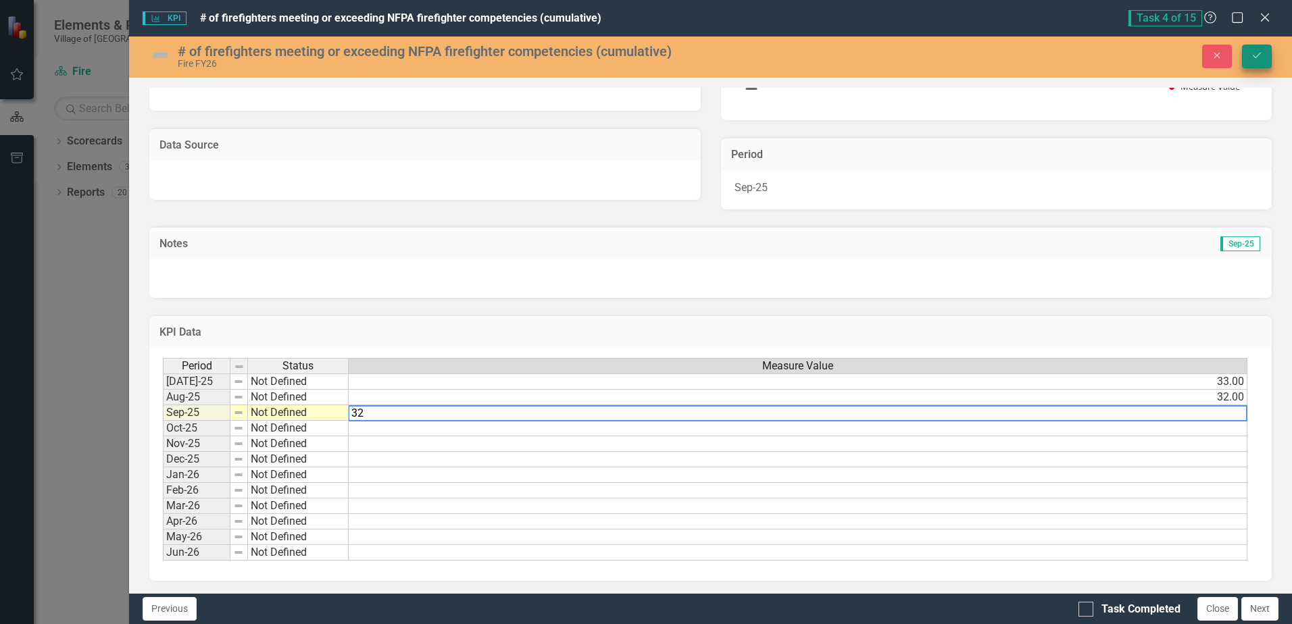
type textarea "32"
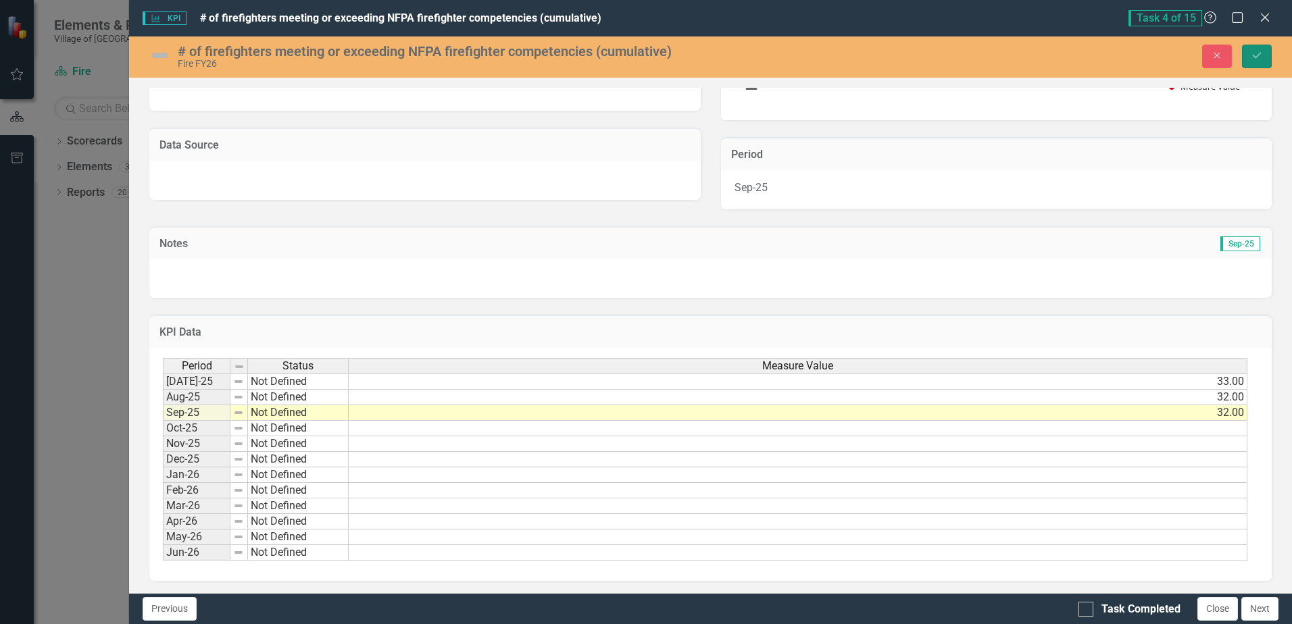
click at [1256, 55] on icon "Save" at bounding box center [1257, 55] width 12 height 9
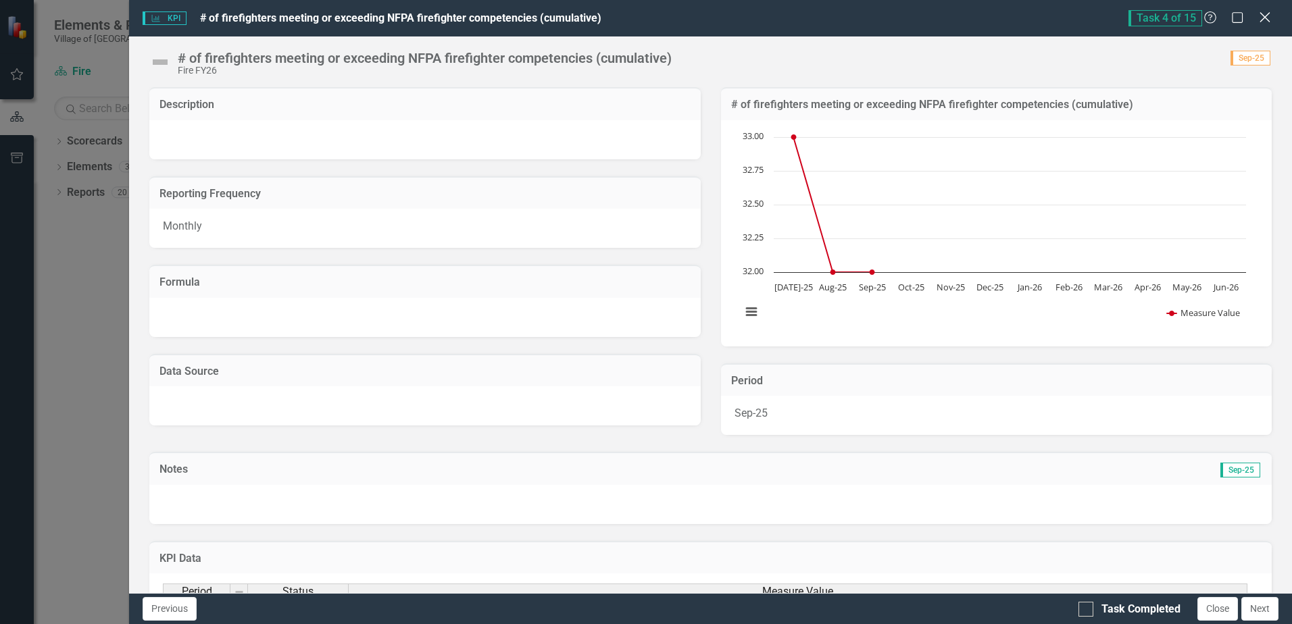
click at [1262, 20] on icon "Close" at bounding box center [1264, 17] width 17 height 13
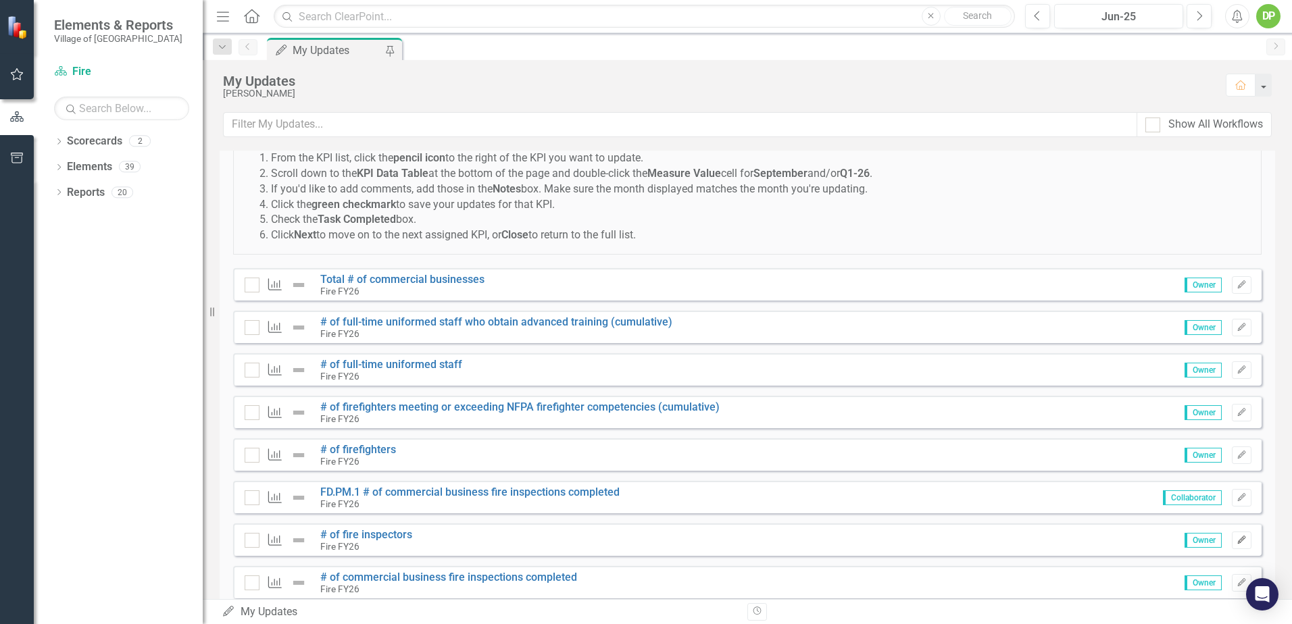
click at [1237, 541] on icon "button" at bounding box center [1241, 540] width 8 height 8
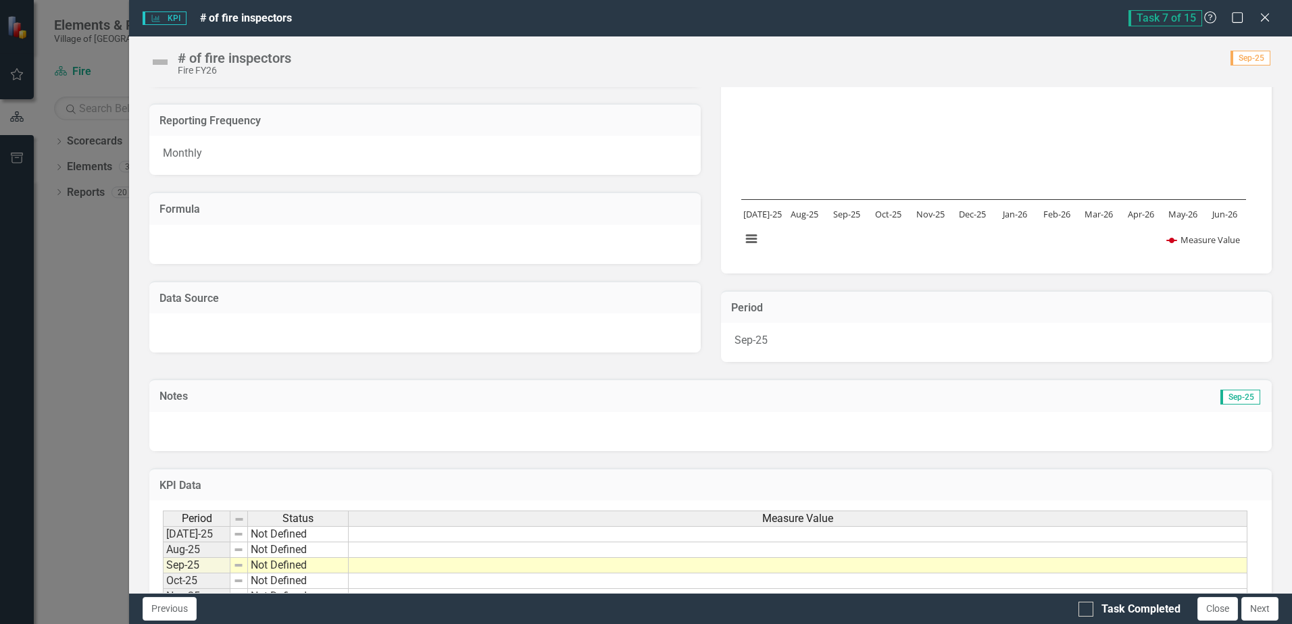
scroll to position [135, 0]
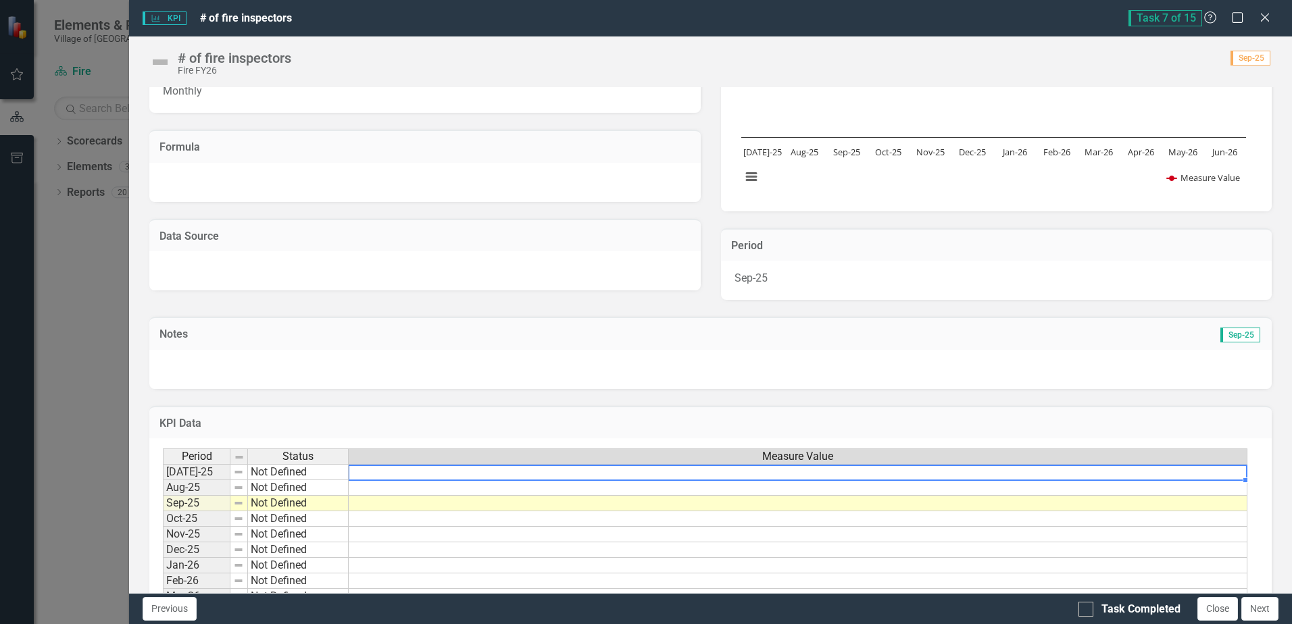
click at [1102, 479] on td at bounding box center [798, 472] width 899 height 16
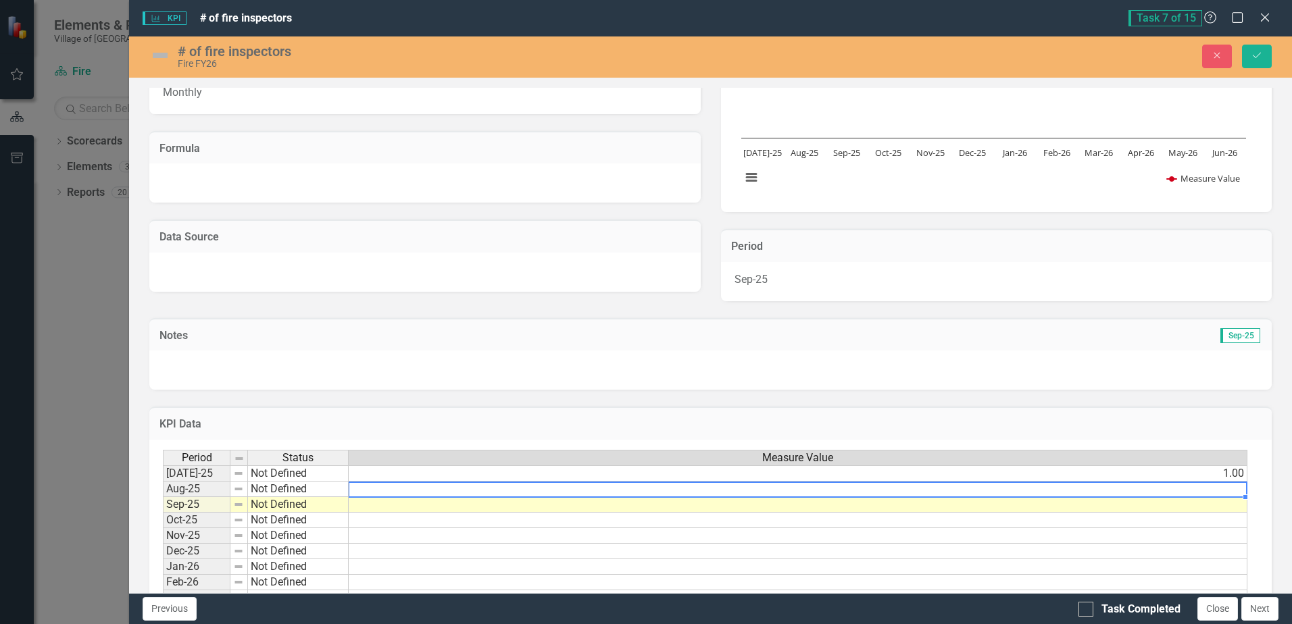
click at [1231, 490] on td at bounding box center [798, 490] width 899 height 16
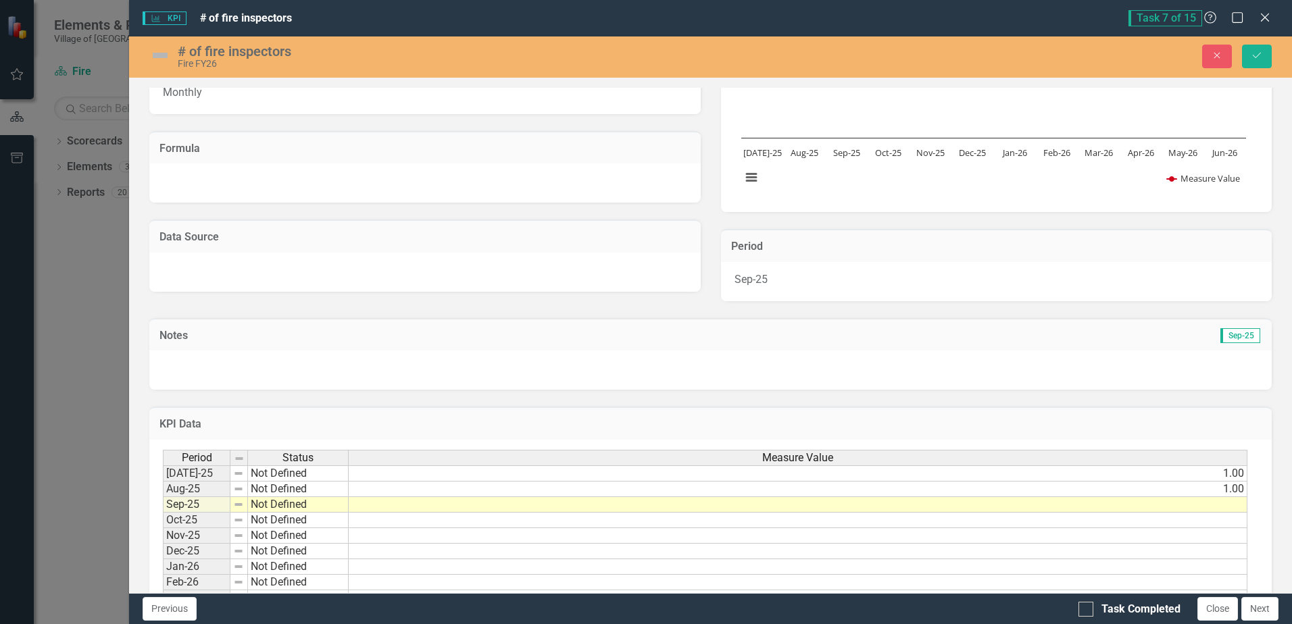
click at [1235, 502] on td at bounding box center [798, 505] width 899 height 16
type textarea "1"
click at [1265, 45] on button "Save" at bounding box center [1257, 57] width 30 height 24
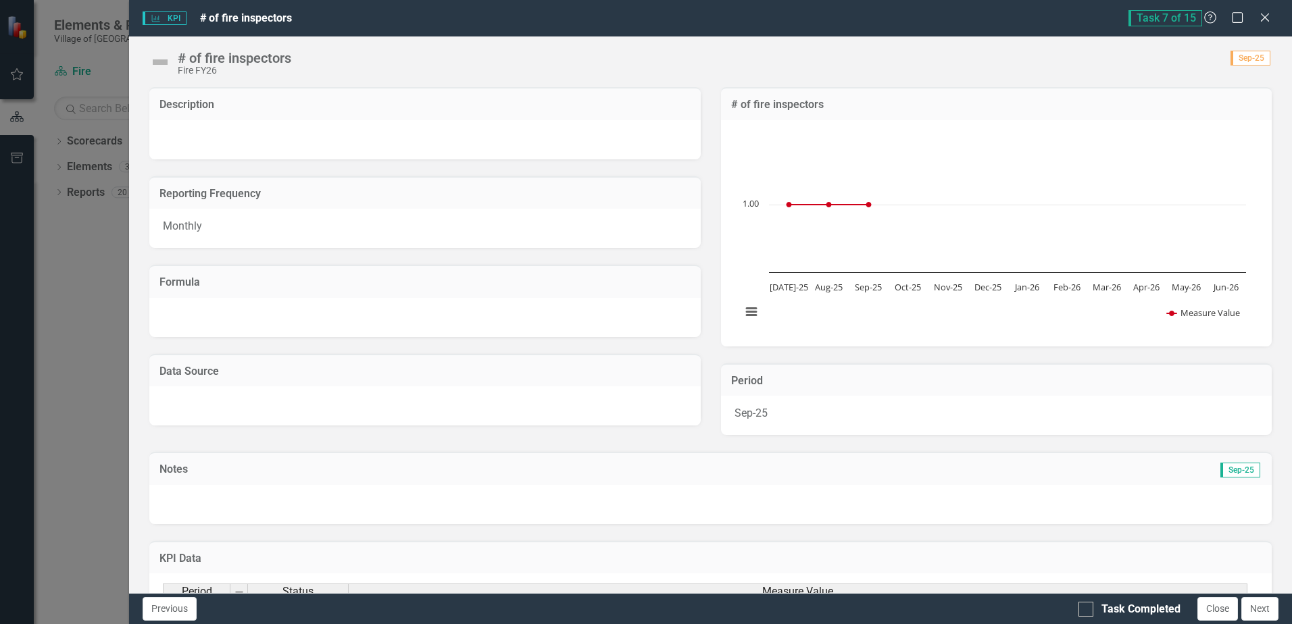
click at [1256, 17] on div "Task 7 of 15 Help Maximize Close" at bounding box center [1204, 18] width 150 height 16
click at [1271, 18] on icon "Close" at bounding box center [1264, 17] width 17 height 13
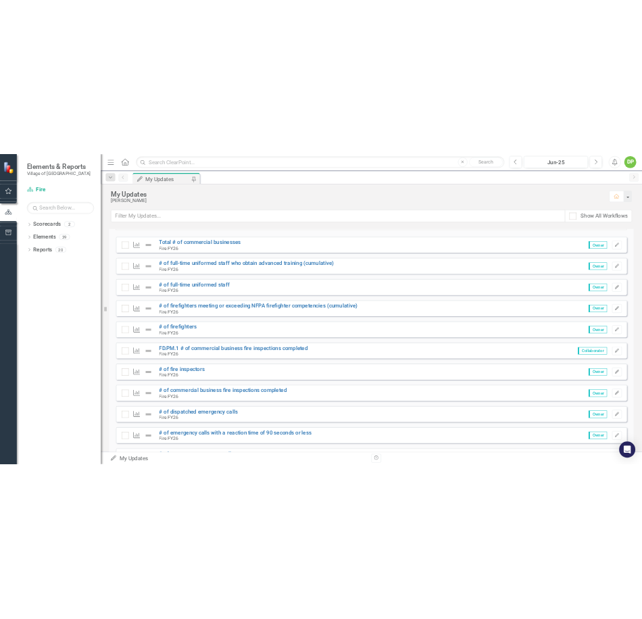
scroll to position [130, 0]
